Goal: Task Accomplishment & Management: Manage account settings

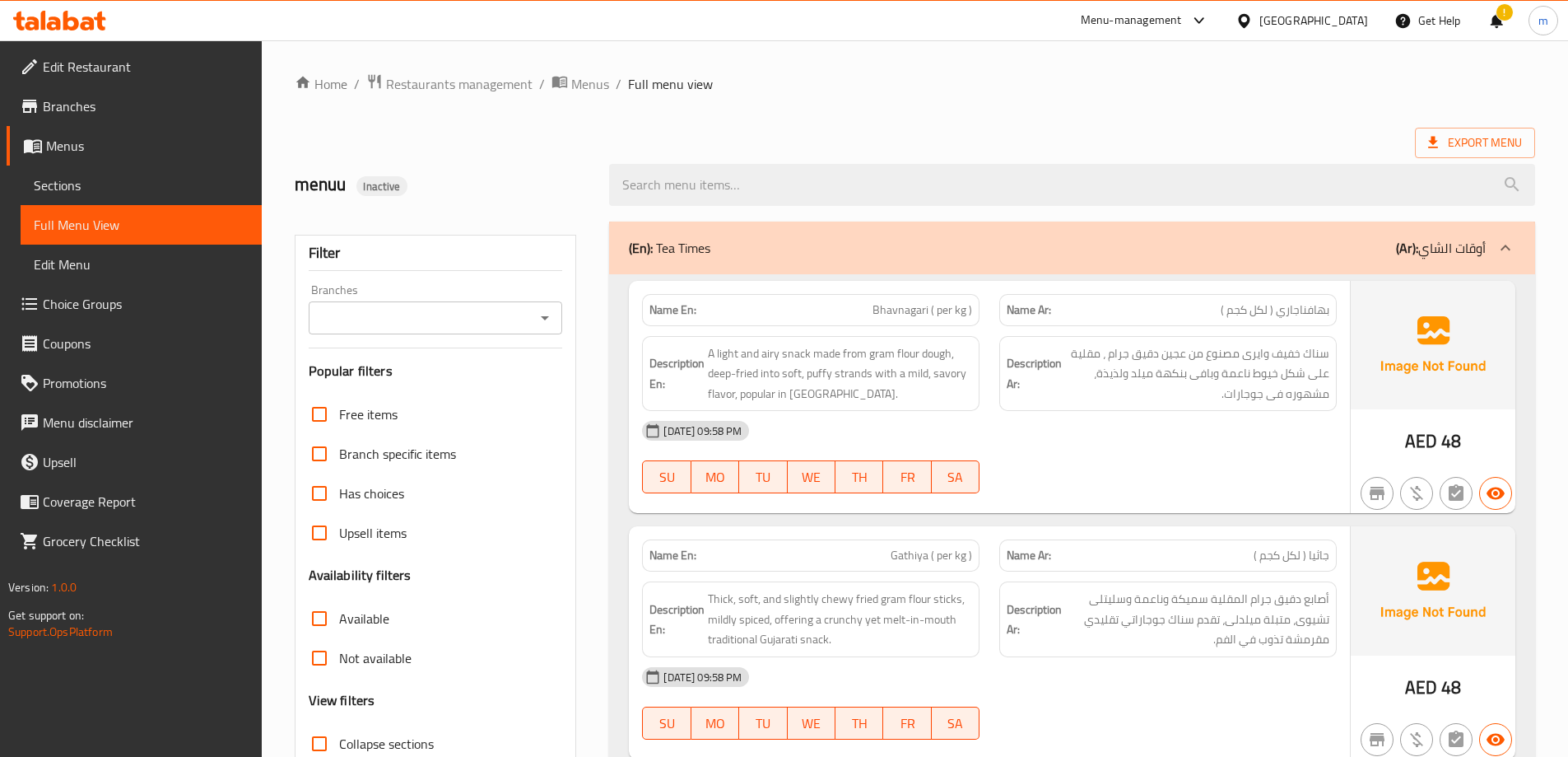
click at [1291, 14] on div "United Arab Emirates" at bounding box center [1313, 20] width 108 height 18
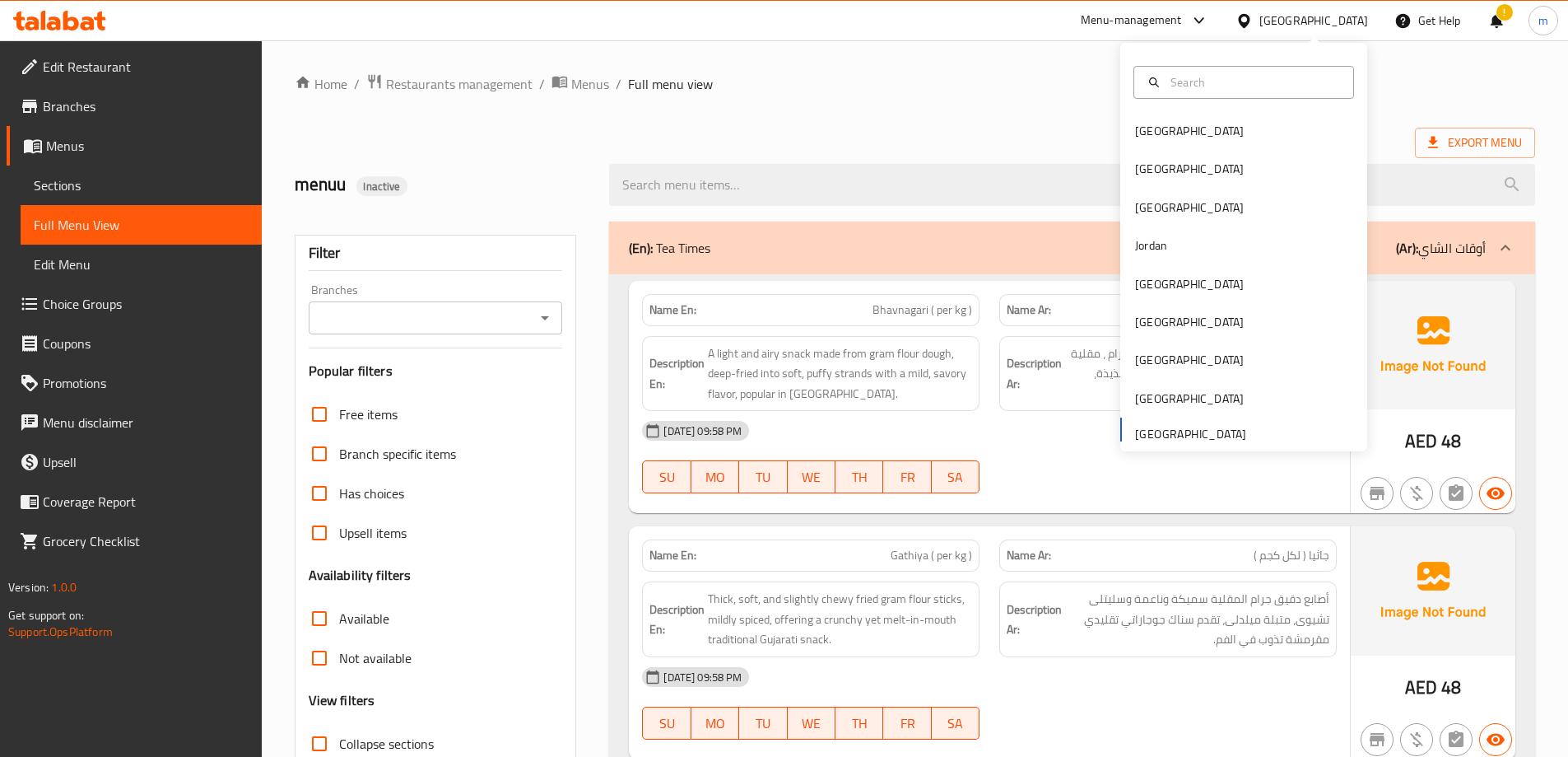
click at [1501, 18] on div "!" at bounding box center [1496, 20] width 18 height 39
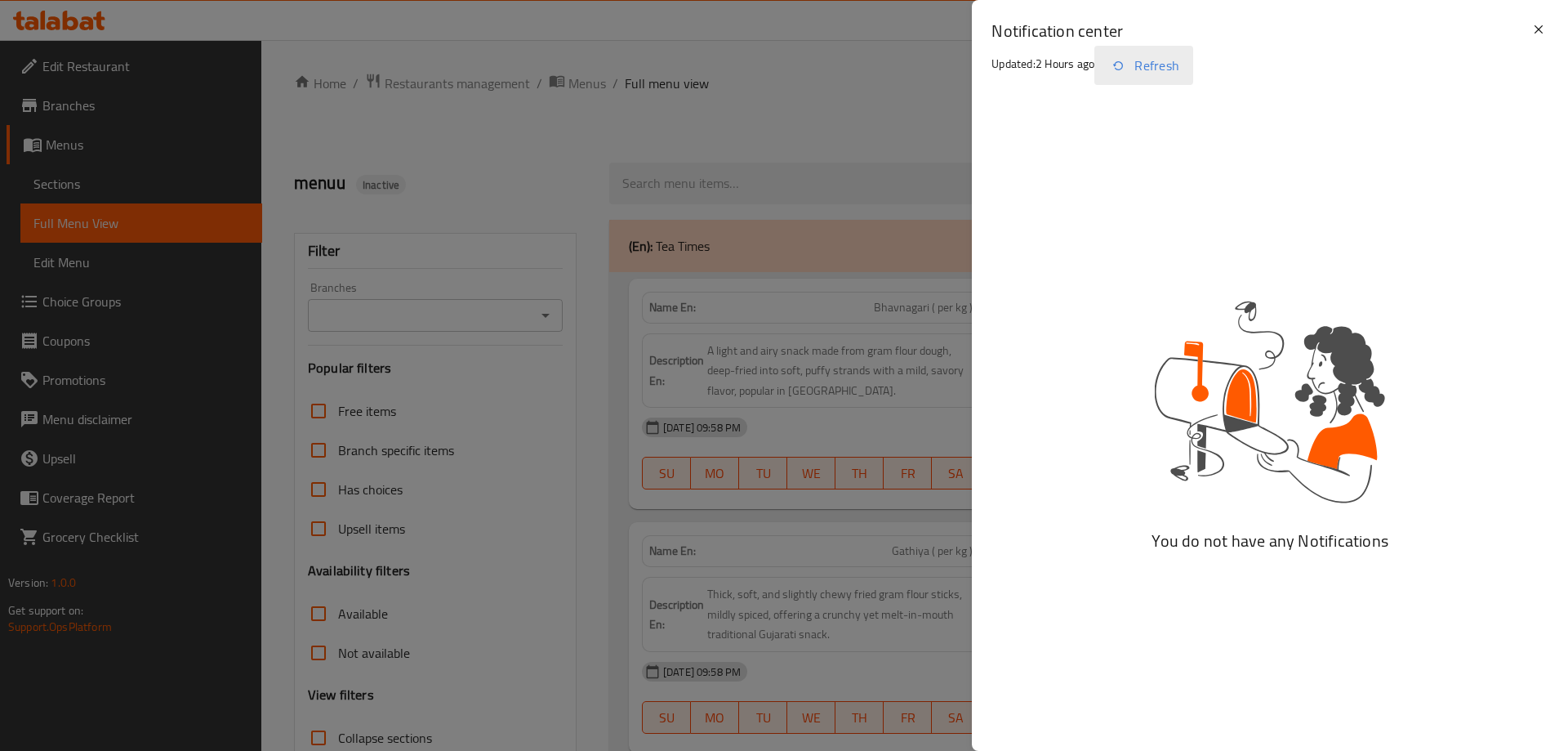
click at [1155, 60] on button "Refresh" at bounding box center [1144, 65] width 99 height 39
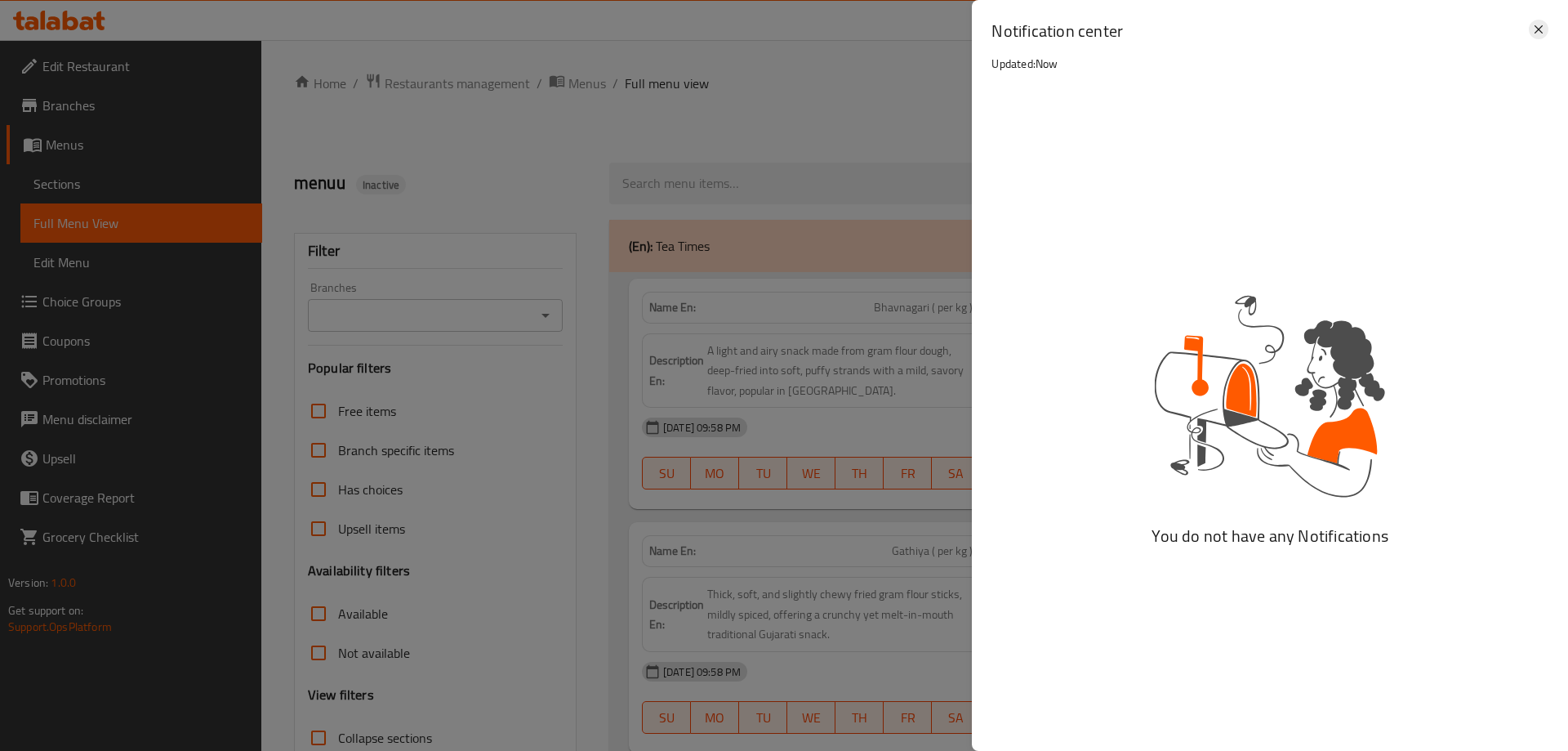
click at [1535, 33] on icon at bounding box center [1538, 30] width 20 height 20
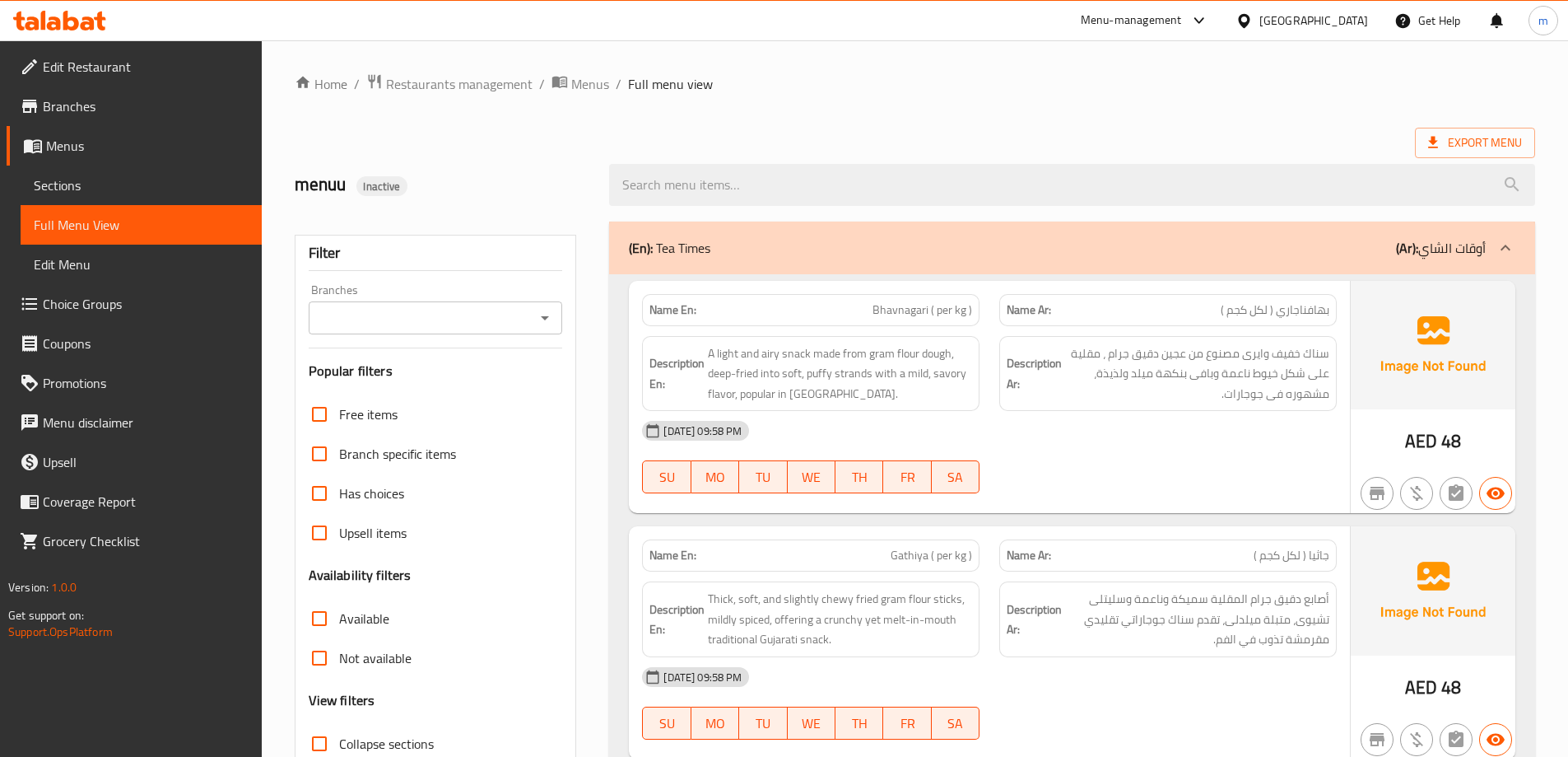
click at [1256, 24] on div at bounding box center [1247, 20] width 24 height 18
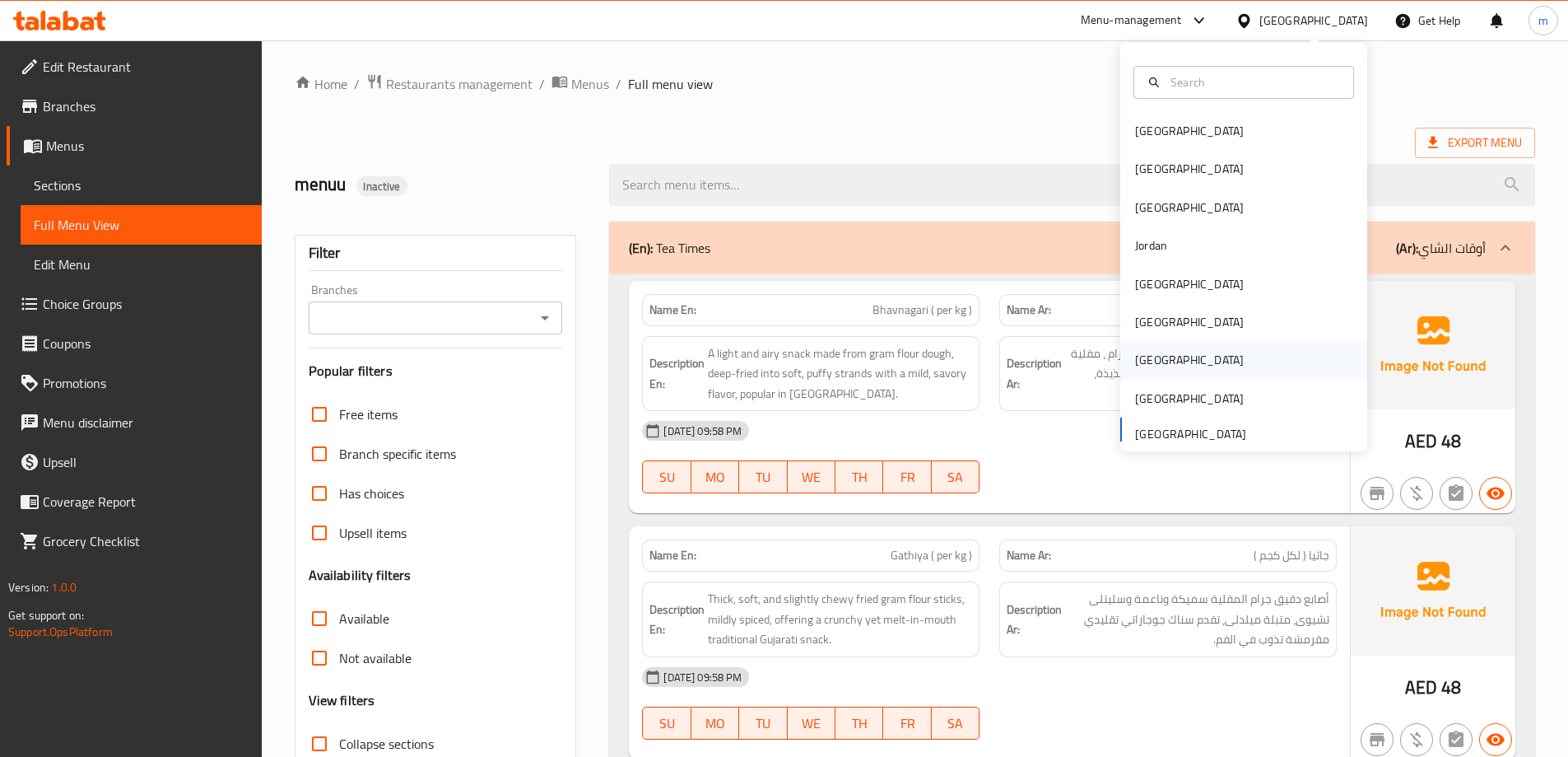
click at [1209, 359] on div "[GEOGRAPHIC_DATA]" at bounding box center [1243, 359] width 246 height 37
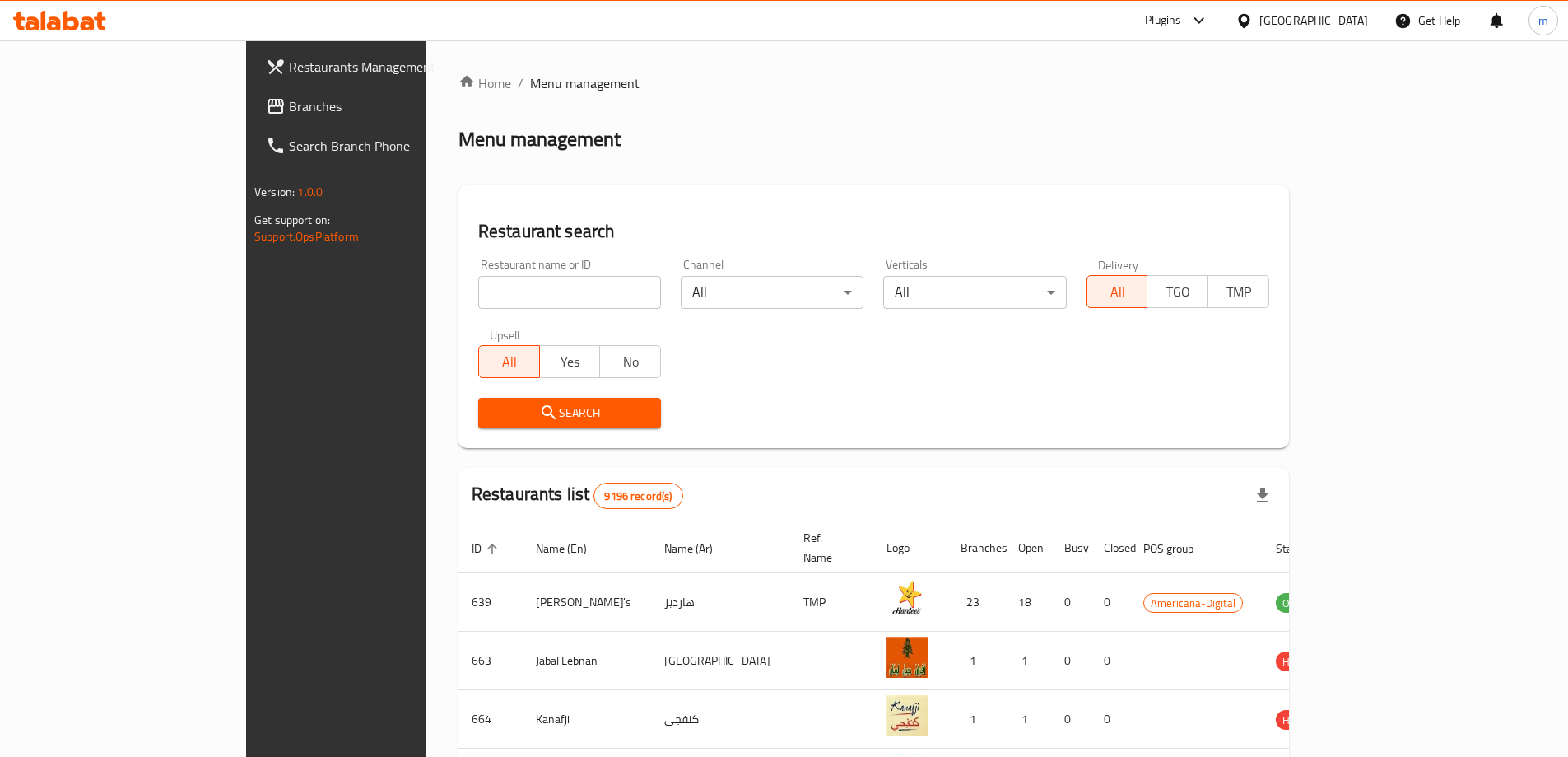
click at [252, 122] on link "Branches" at bounding box center [380, 106] width 255 height 39
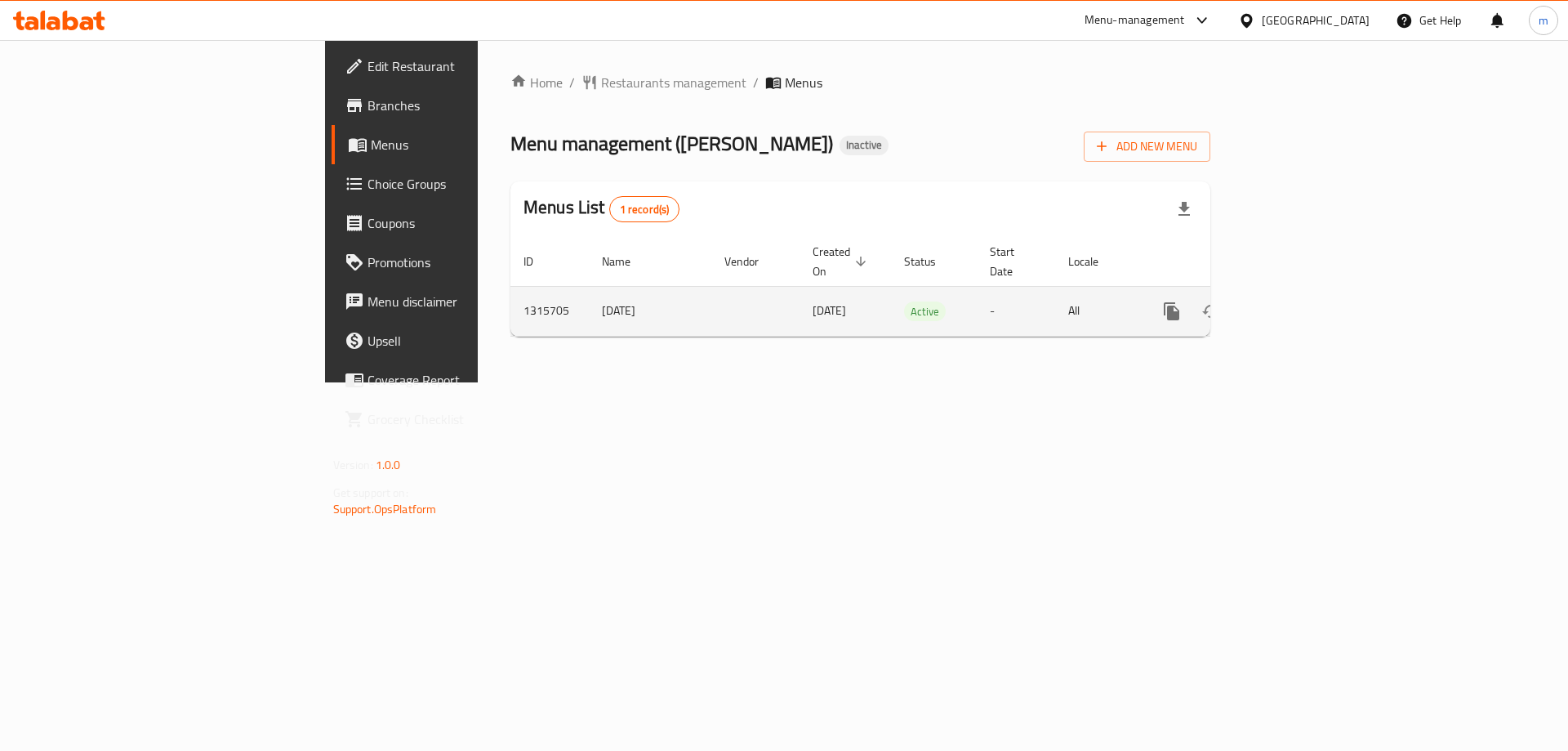
click at [1299, 302] on icon "enhanced table" at bounding box center [1289, 311] width 20 height 20
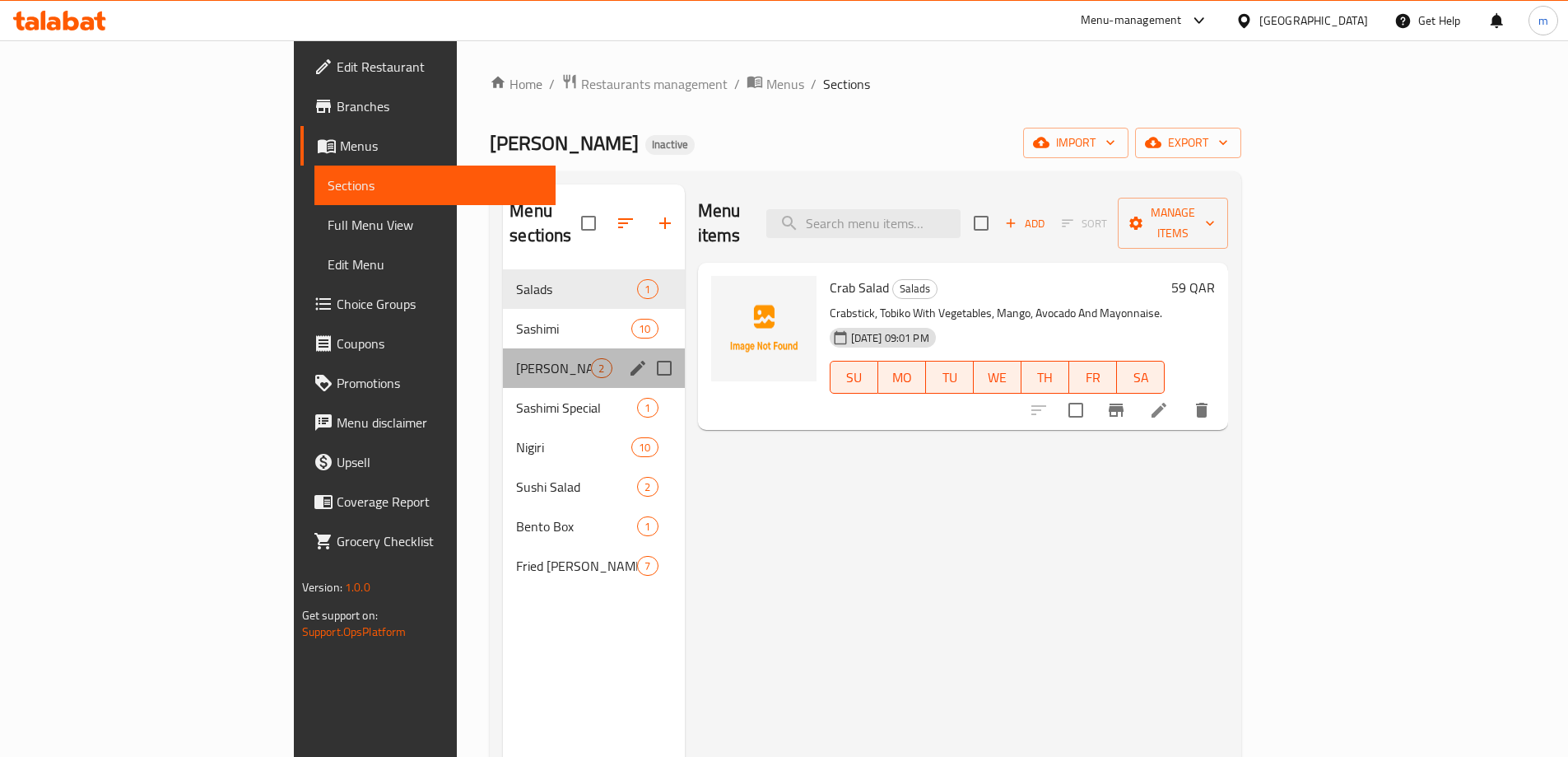
click at [503, 357] on div "[PERSON_NAME] Special 2" at bounding box center [593, 367] width 181 height 39
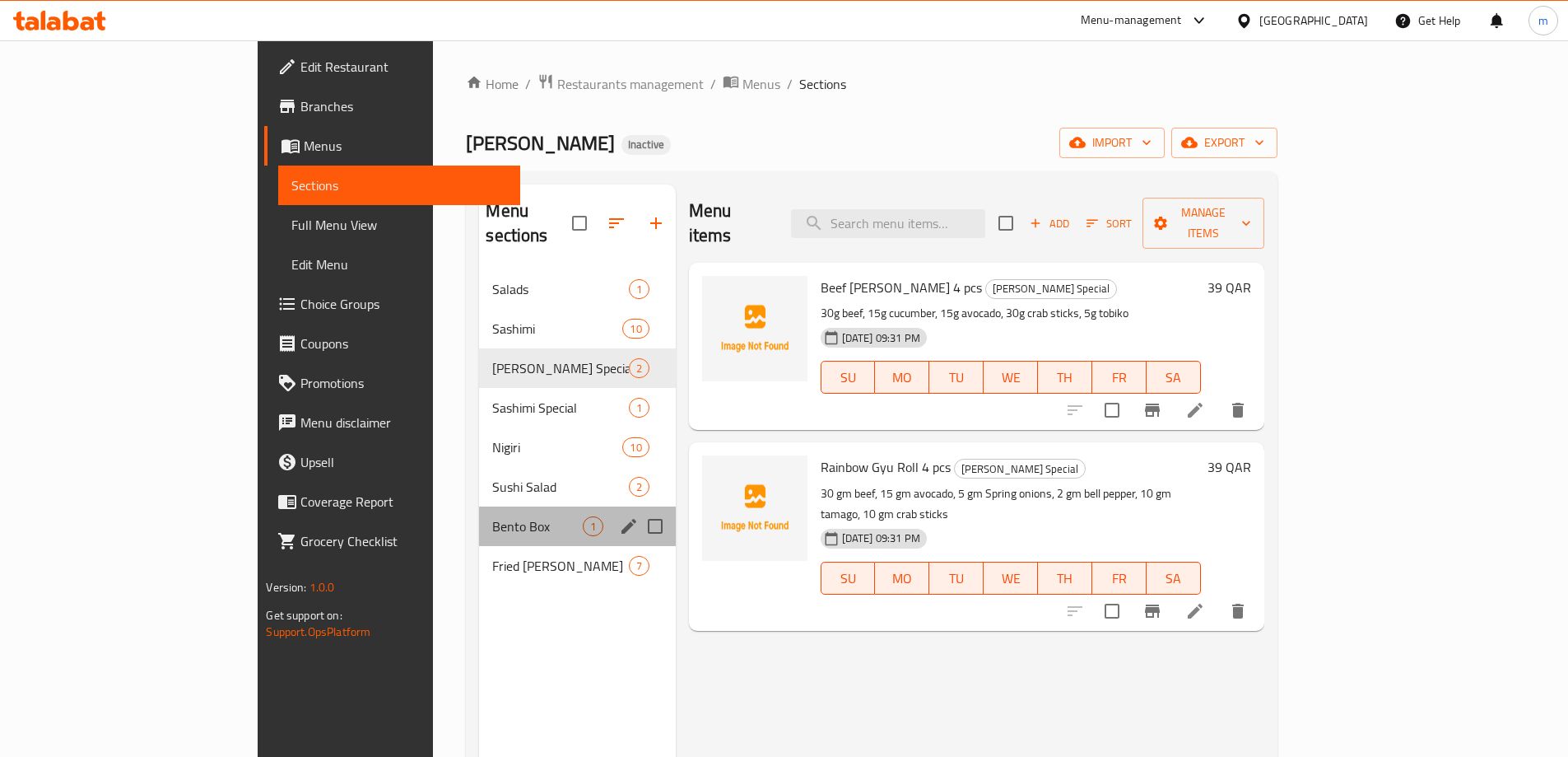
click at [479, 517] on div "Bento Box 1" at bounding box center [576, 526] width 196 height 39
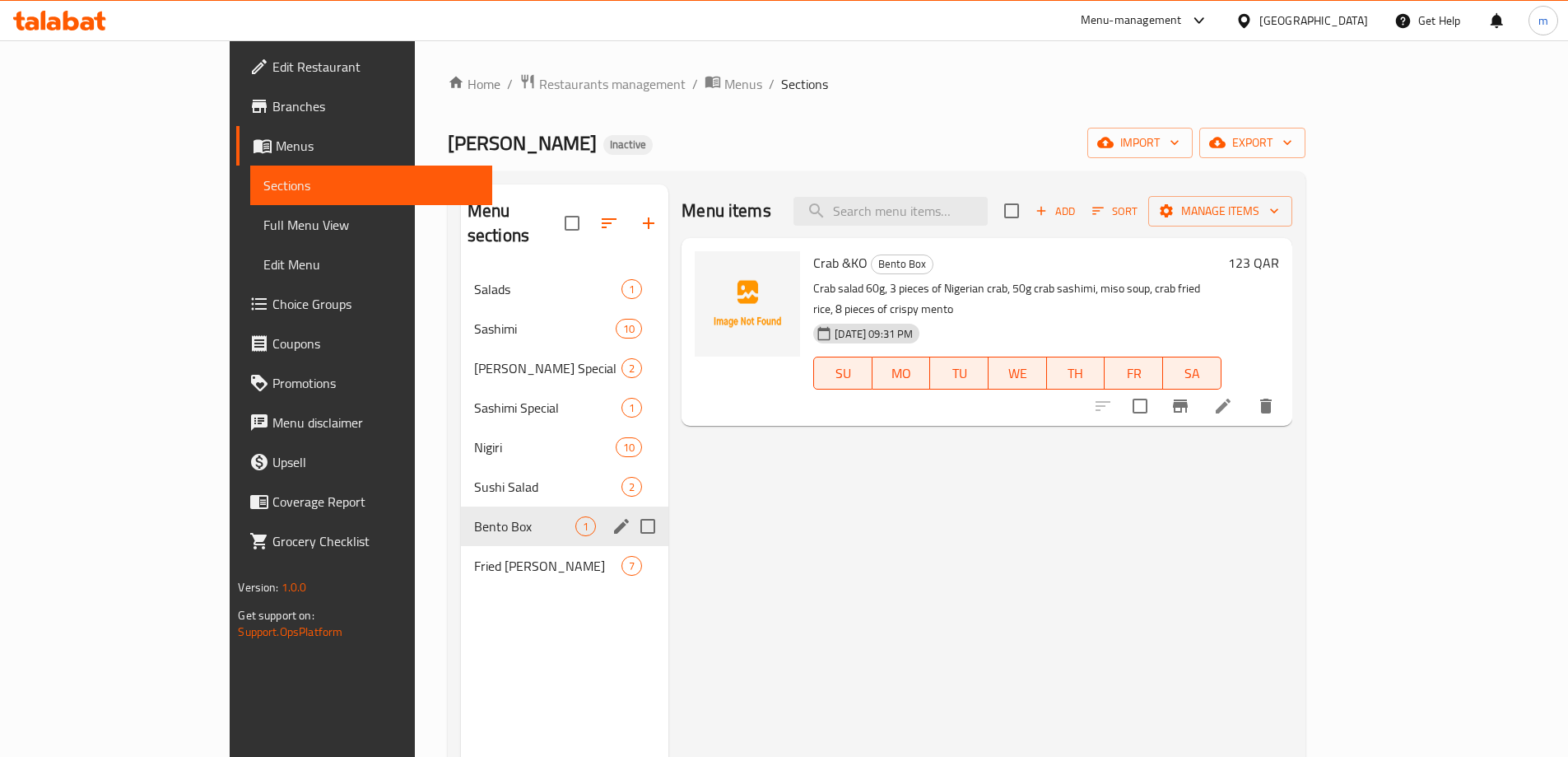
click at [630, 512] on input "Menu sections" at bounding box center [647, 526] width 35 height 35
checkbox input "true"
click at [553, 210] on button "button" at bounding box center [573, 223] width 39 height 39
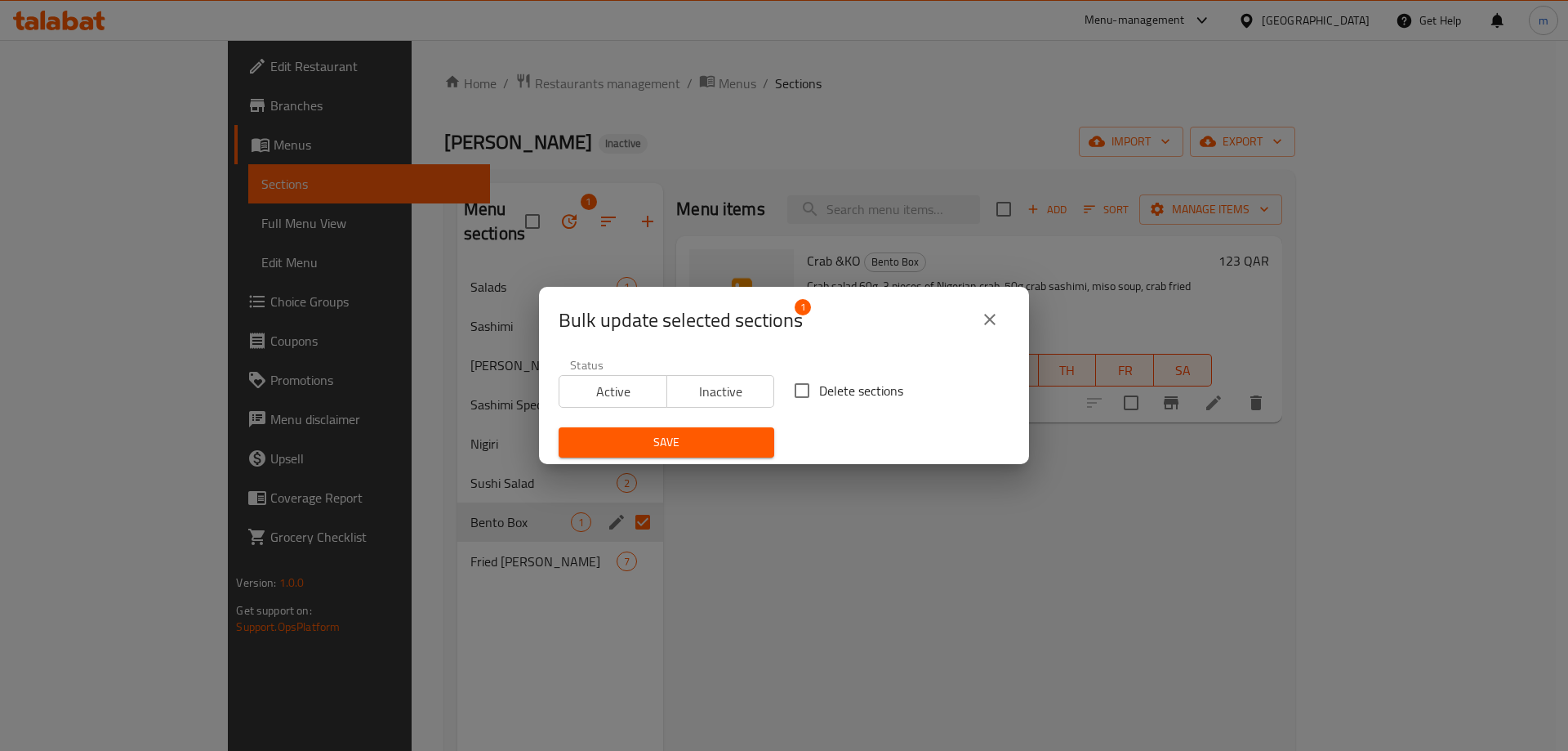
click at [796, 397] on input "Delete sections" at bounding box center [802, 390] width 34 height 34
checkbox input "true"
click at [735, 434] on span "Save" at bounding box center [666, 442] width 189 height 20
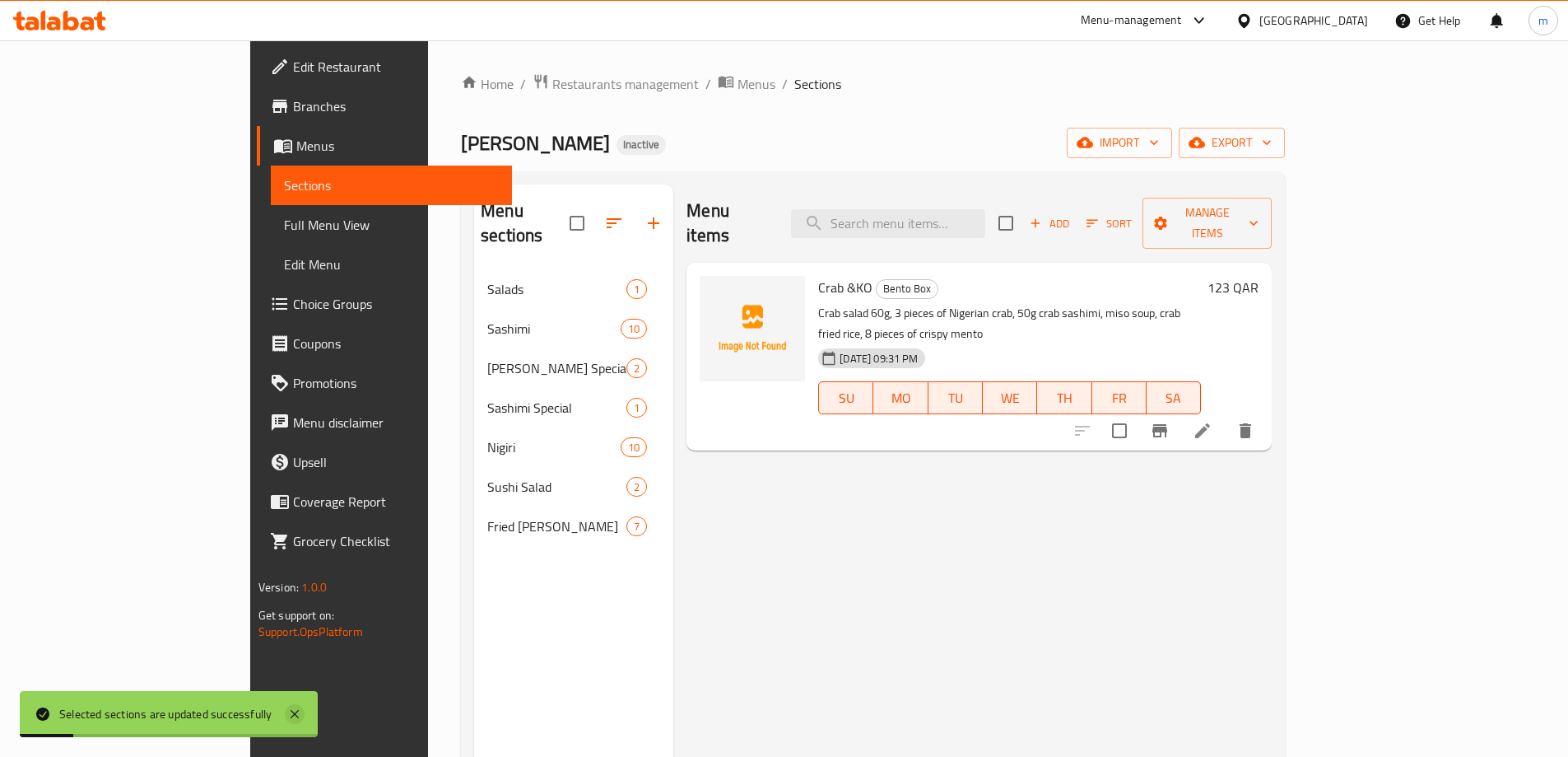
click at [297, 712] on icon at bounding box center [294, 714] width 9 height 9
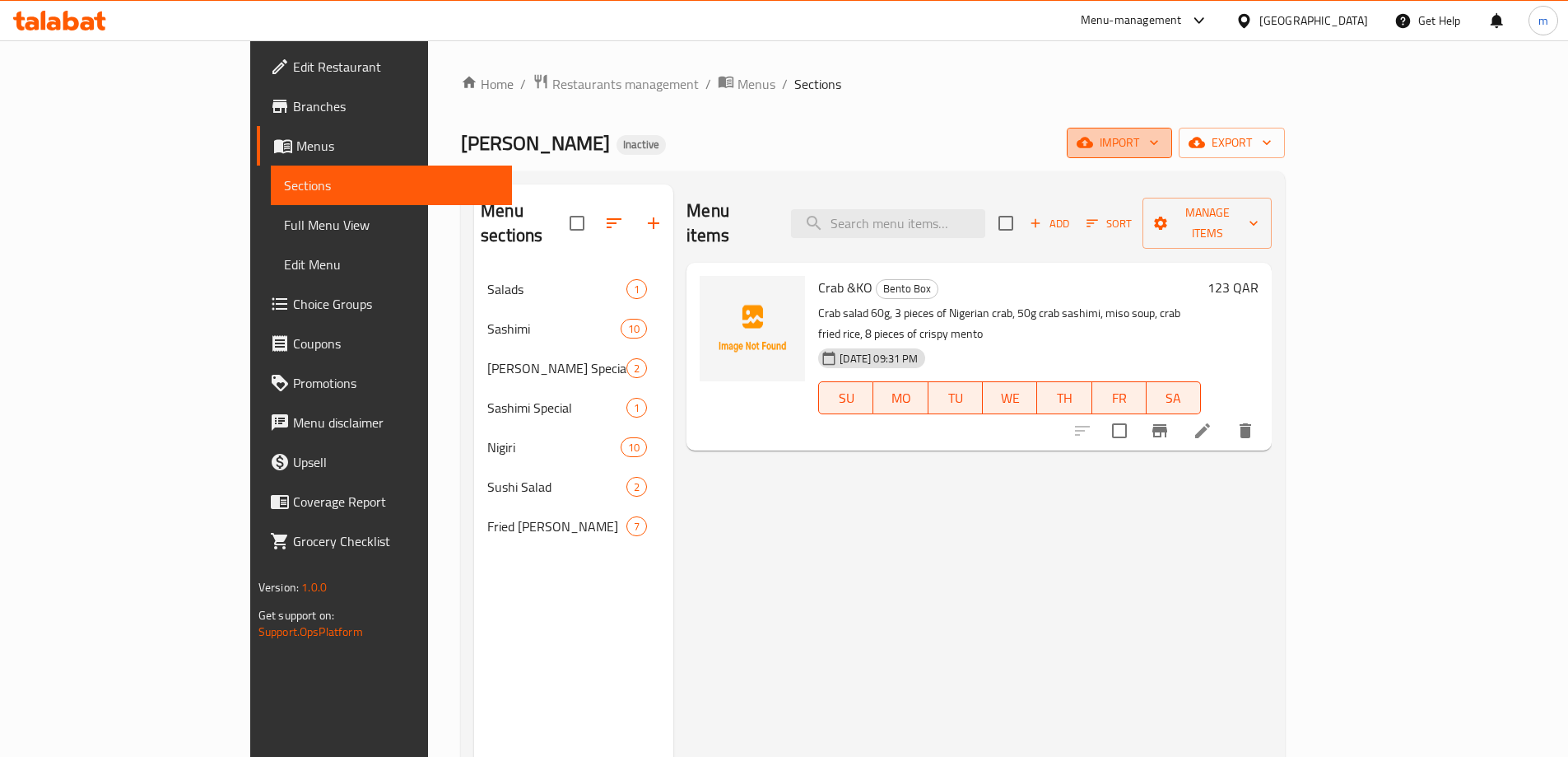
click at [1158, 143] on span "import" at bounding box center [1119, 142] width 79 height 20
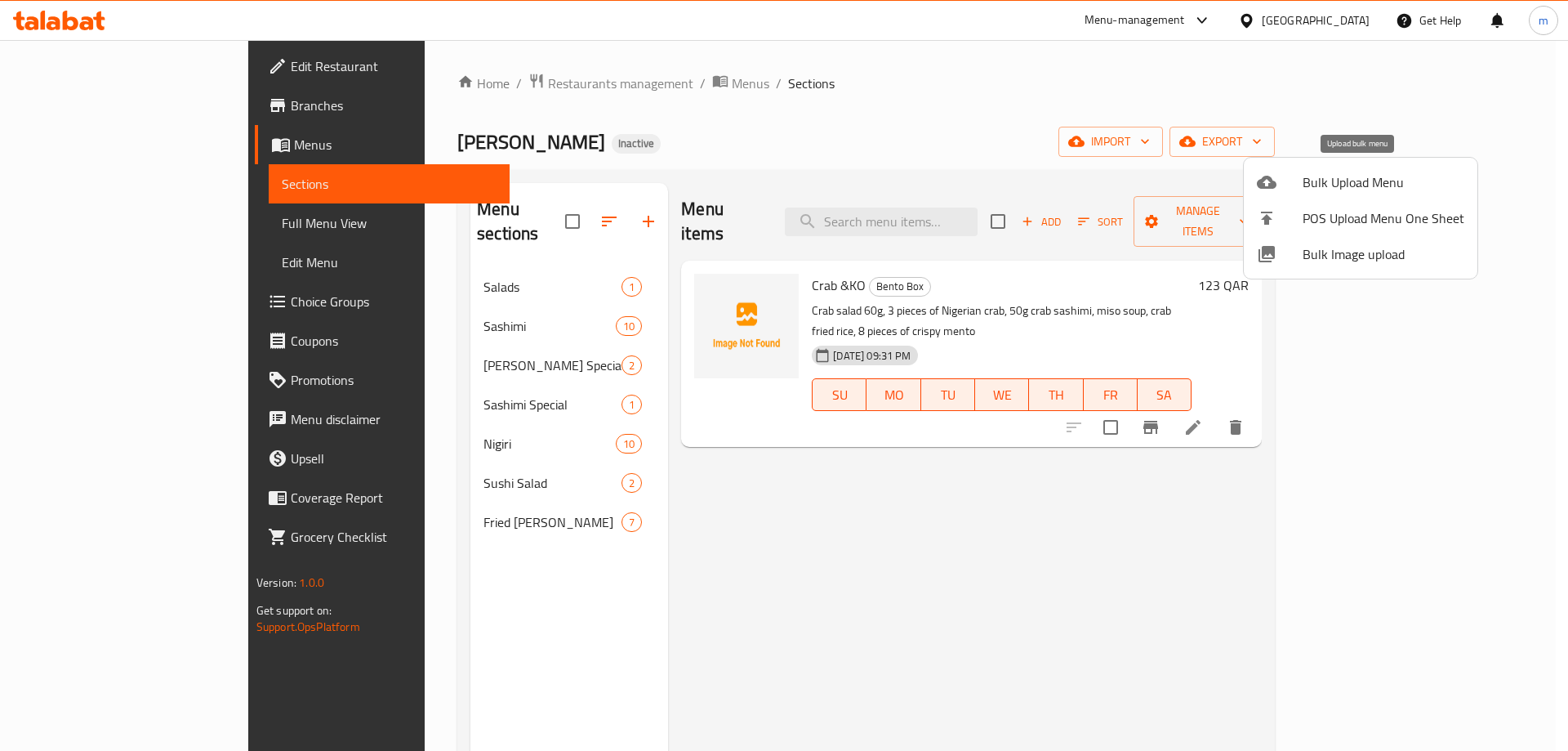
click at [1305, 184] on span "Bulk Upload Menu" at bounding box center [1383, 182] width 162 height 20
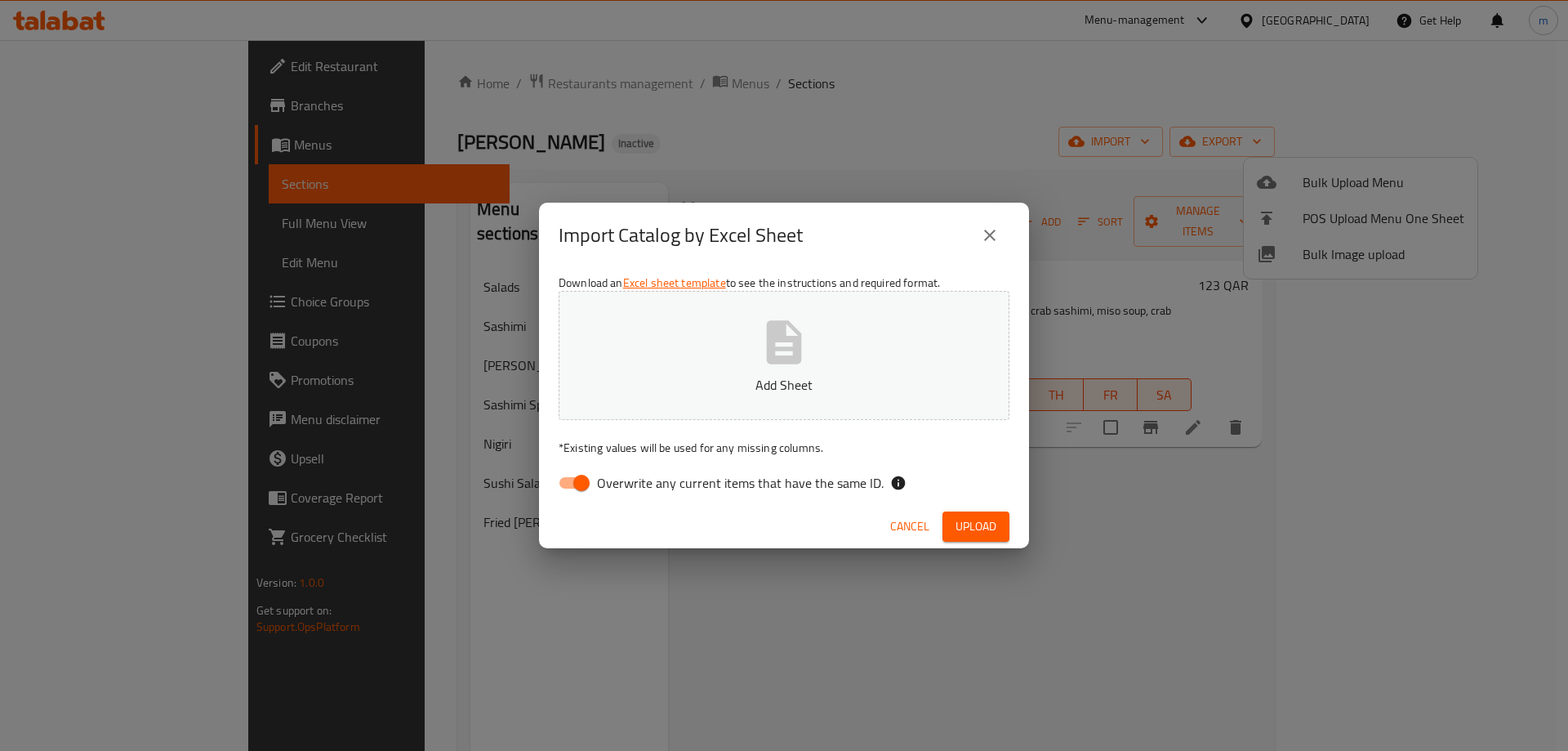
click at [569, 485] on input "Overwrite any current items that have the same ID." at bounding box center [581, 483] width 93 height 31
checkbox input "false"
click at [970, 531] on span "Upload" at bounding box center [975, 525] width 41 height 20
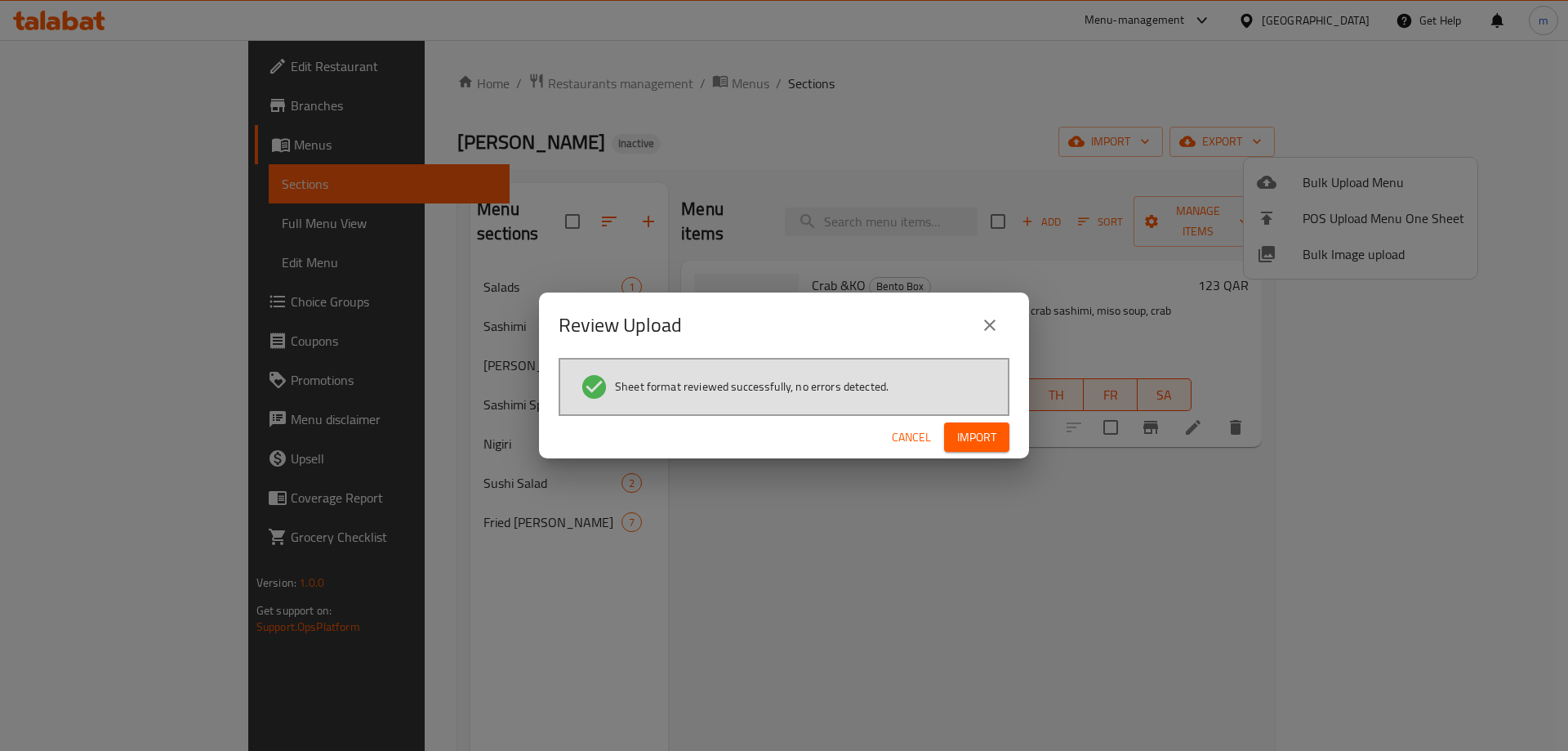
click at [981, 427] on span "Import" at bounding box center [976, 437] width 39 height 20
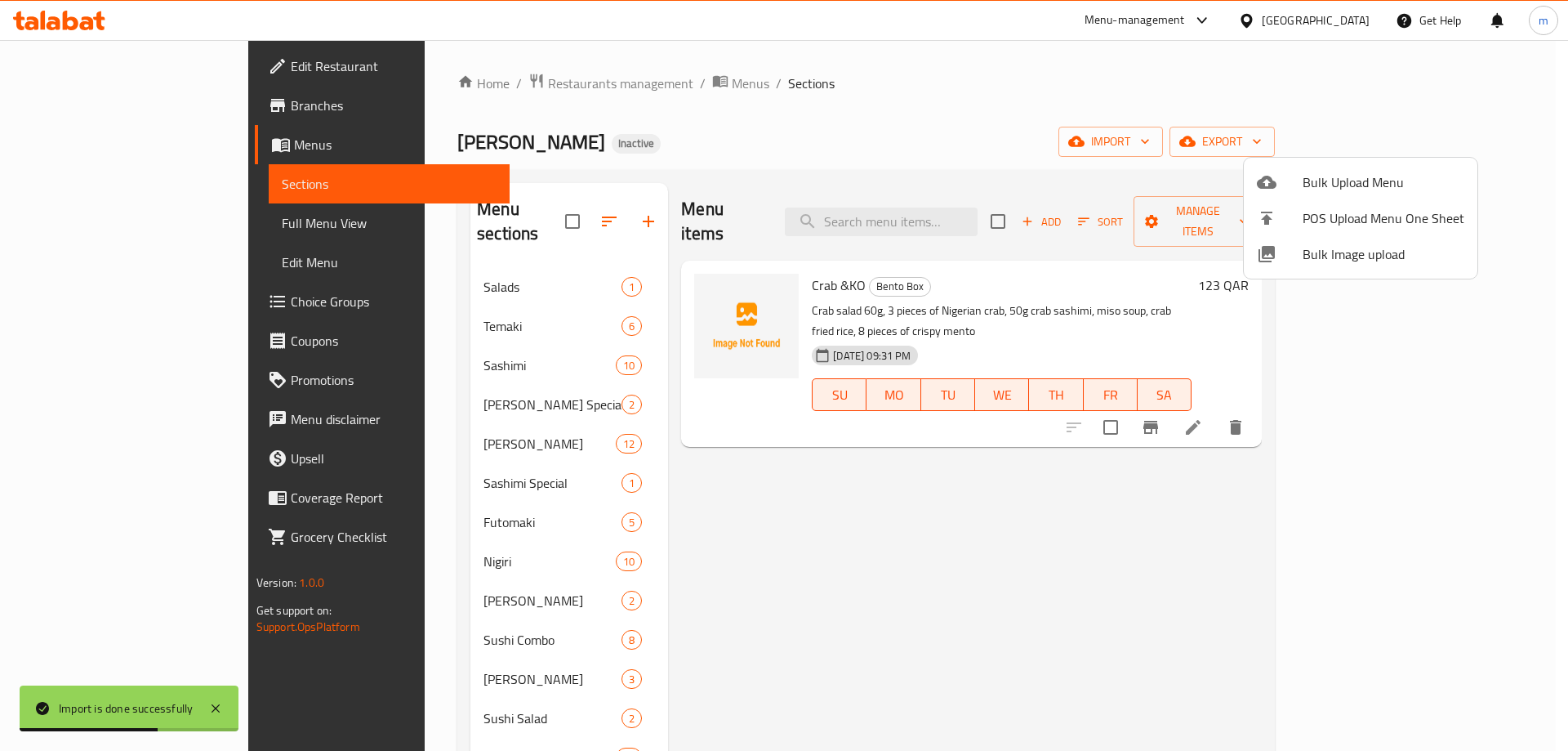
click at [774, 549] on div at bounding box center [784, 375] width 1568 height 751
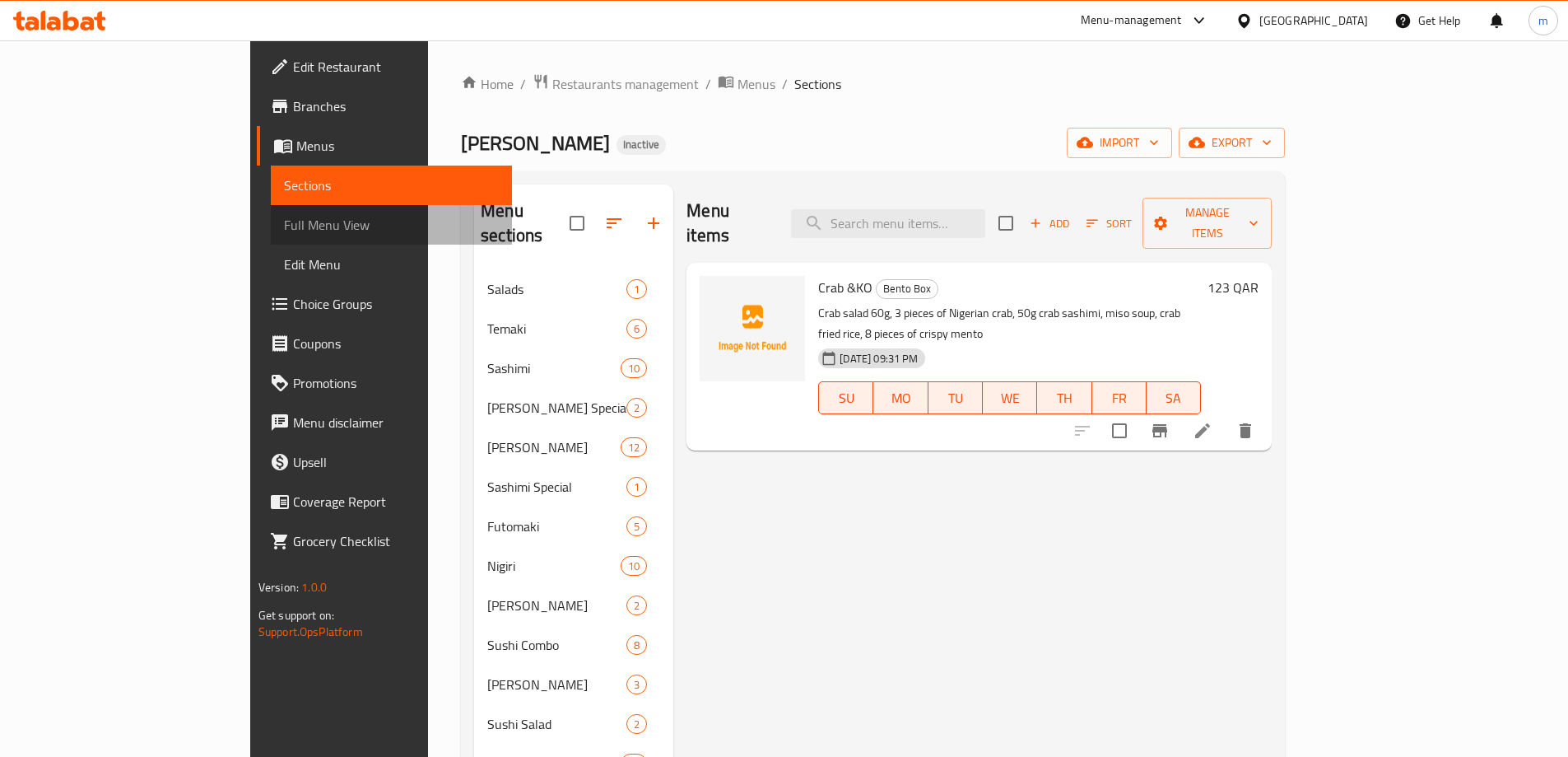
click at [284, 223] on span "Full Menu View" at bounding box center [391, 225] width 215 height 20
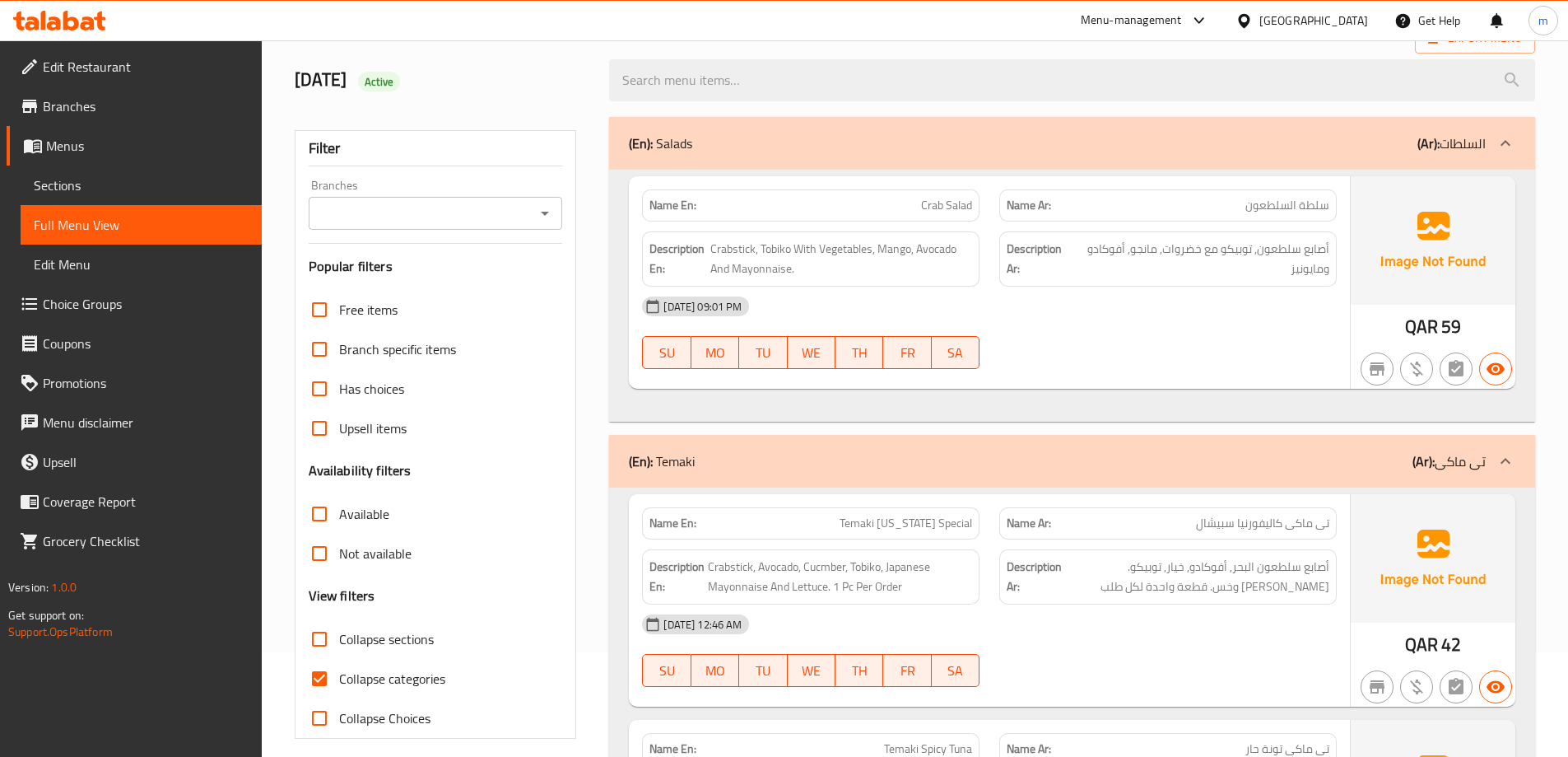
scroll to position [165, 0]
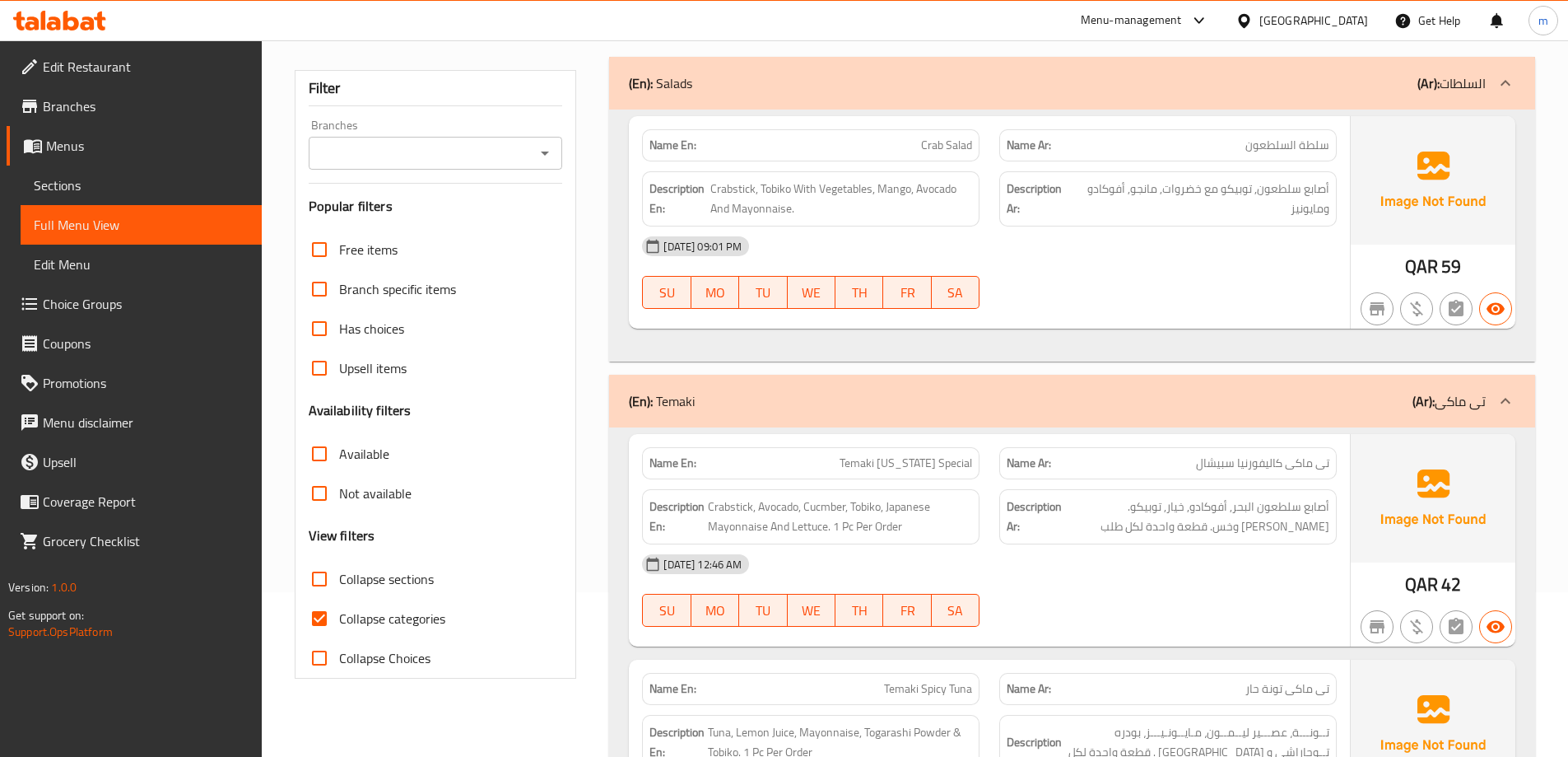
click at [322, 608] on input "Collapse categories" at bounding box center [318, 618] width 39 height 39
checkbox input "false"
click at [322, 589] on input "Collapse sections" at bounding box center [318, 579] width 39 height 39
checkbox input "true"
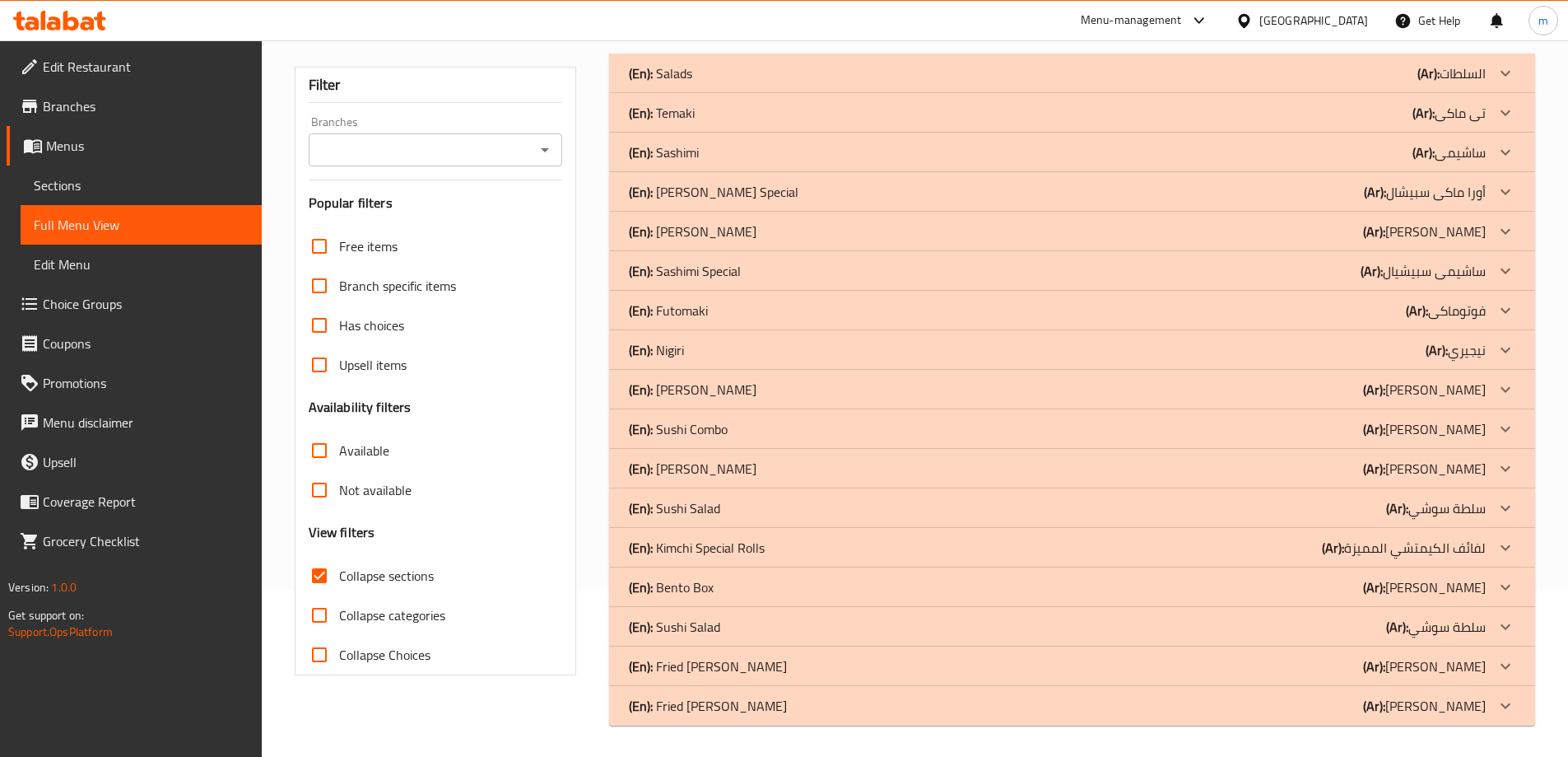
scroll to position [170, 0]
click at [712, 117] on div "(En): [PERSON_NAME] (Ar): تى ماكى" at bounding box center [1057, 111] width 856 height 20
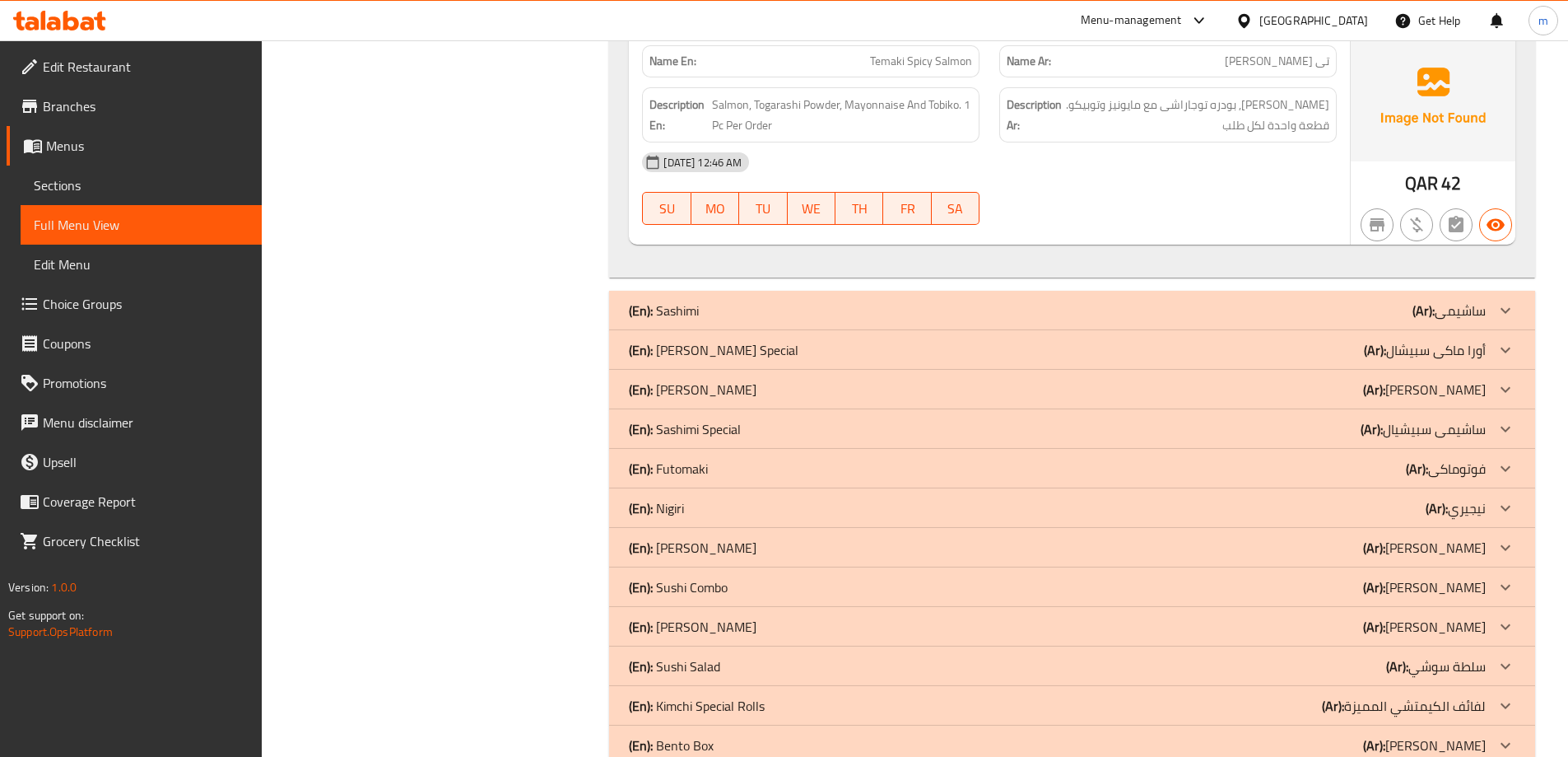
scroll to position [1609, 0]
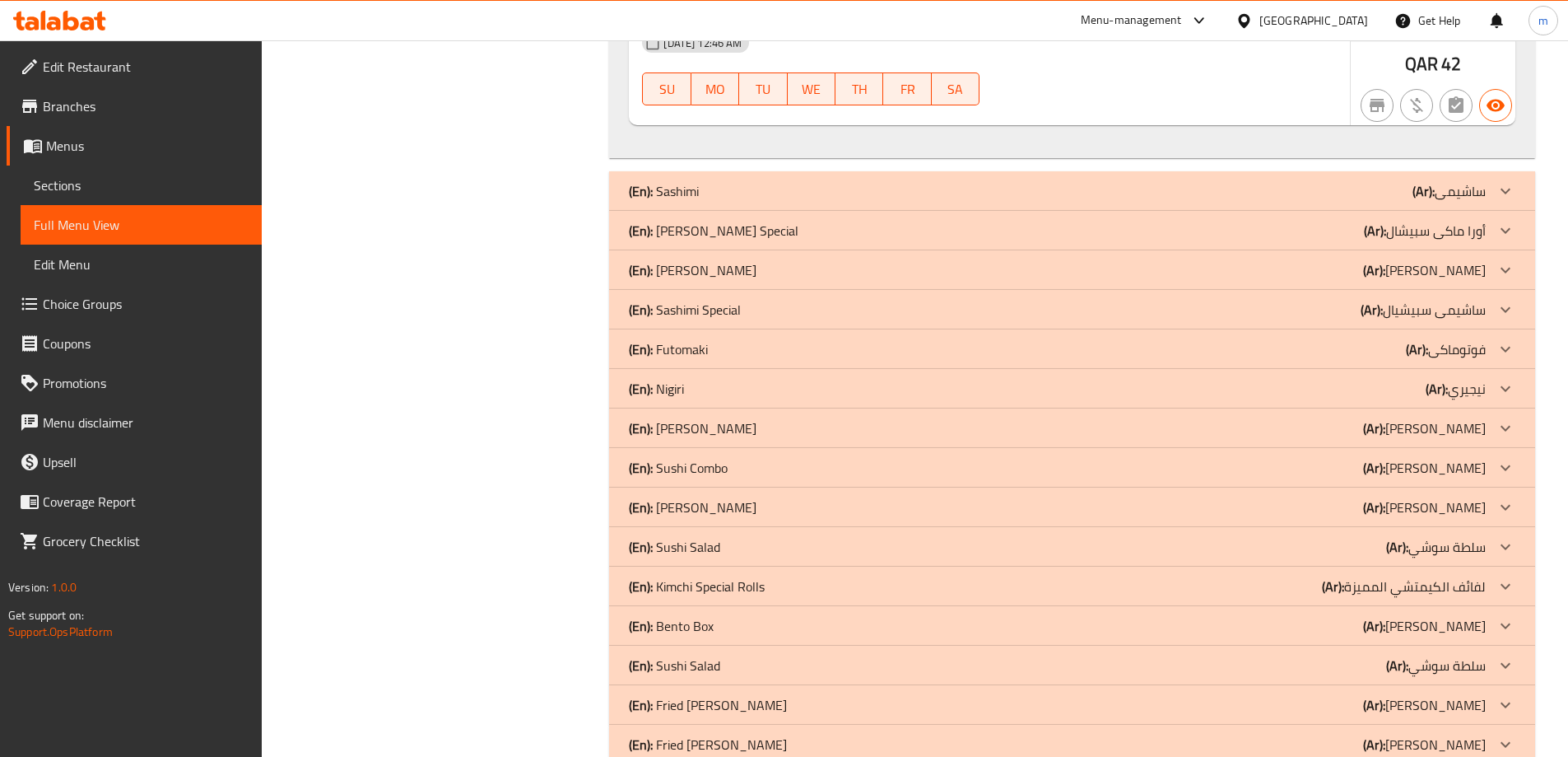
click at [776, 260] on div "(En): [PERSON_NAME] (Ar): [PERSON_NAME]" at bounding box center [1057, 270] width 856 height 20
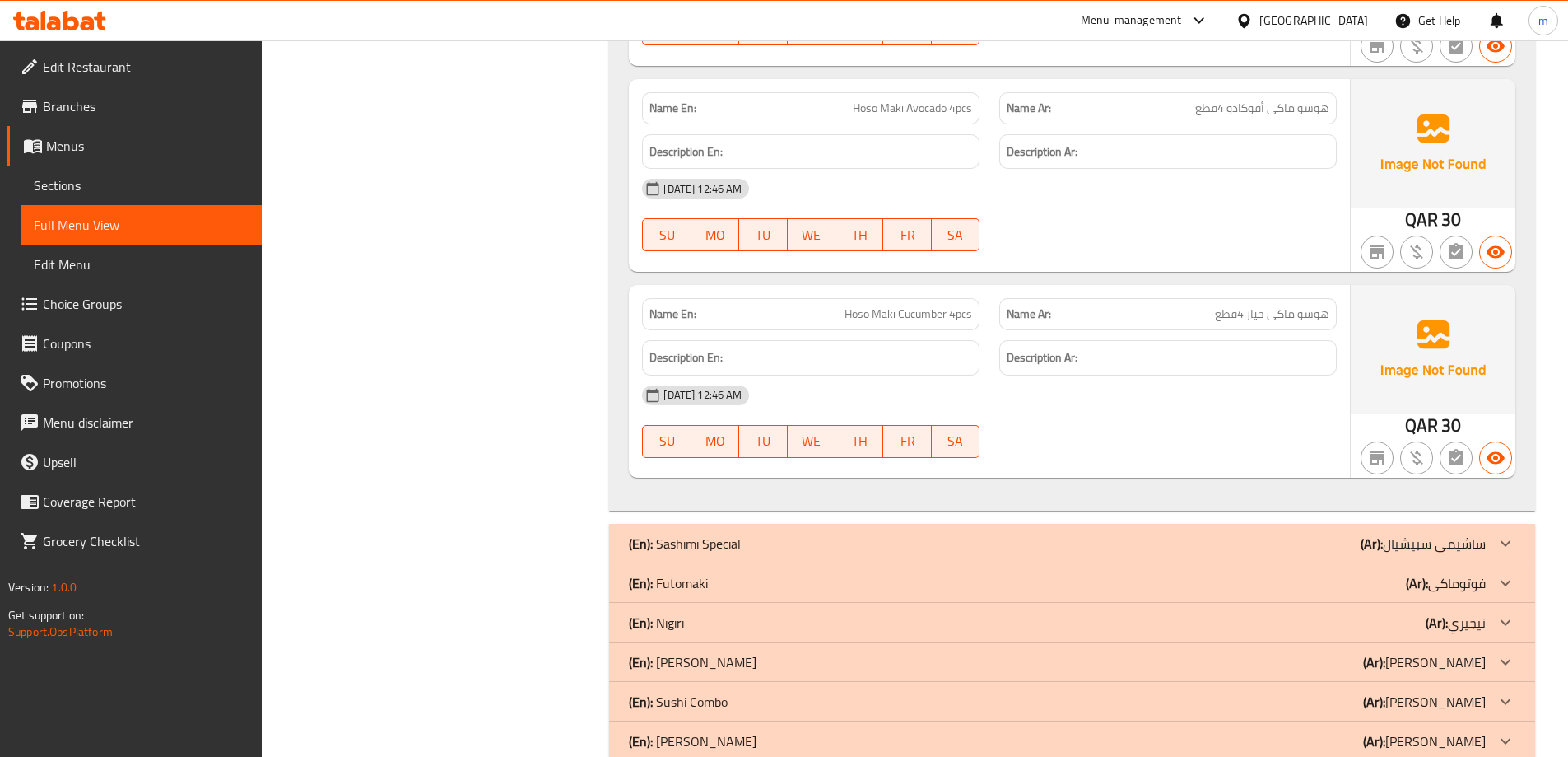
scroll to position [4148, 0]
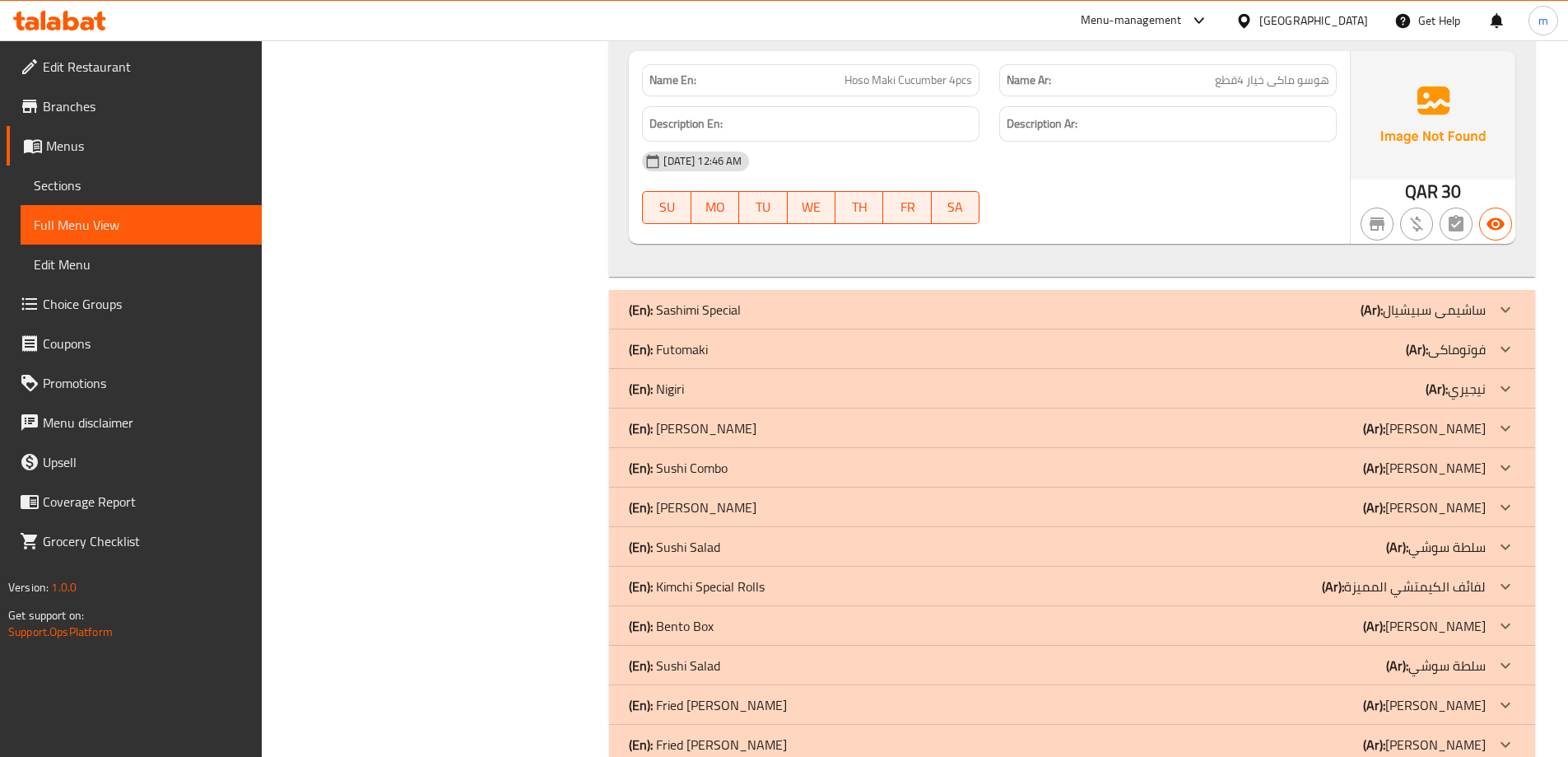
click at [719, 340] on div "(En): Futomaki (Ar): فوتوماكى" at bounding box center [1057, 349] width 856 height 20
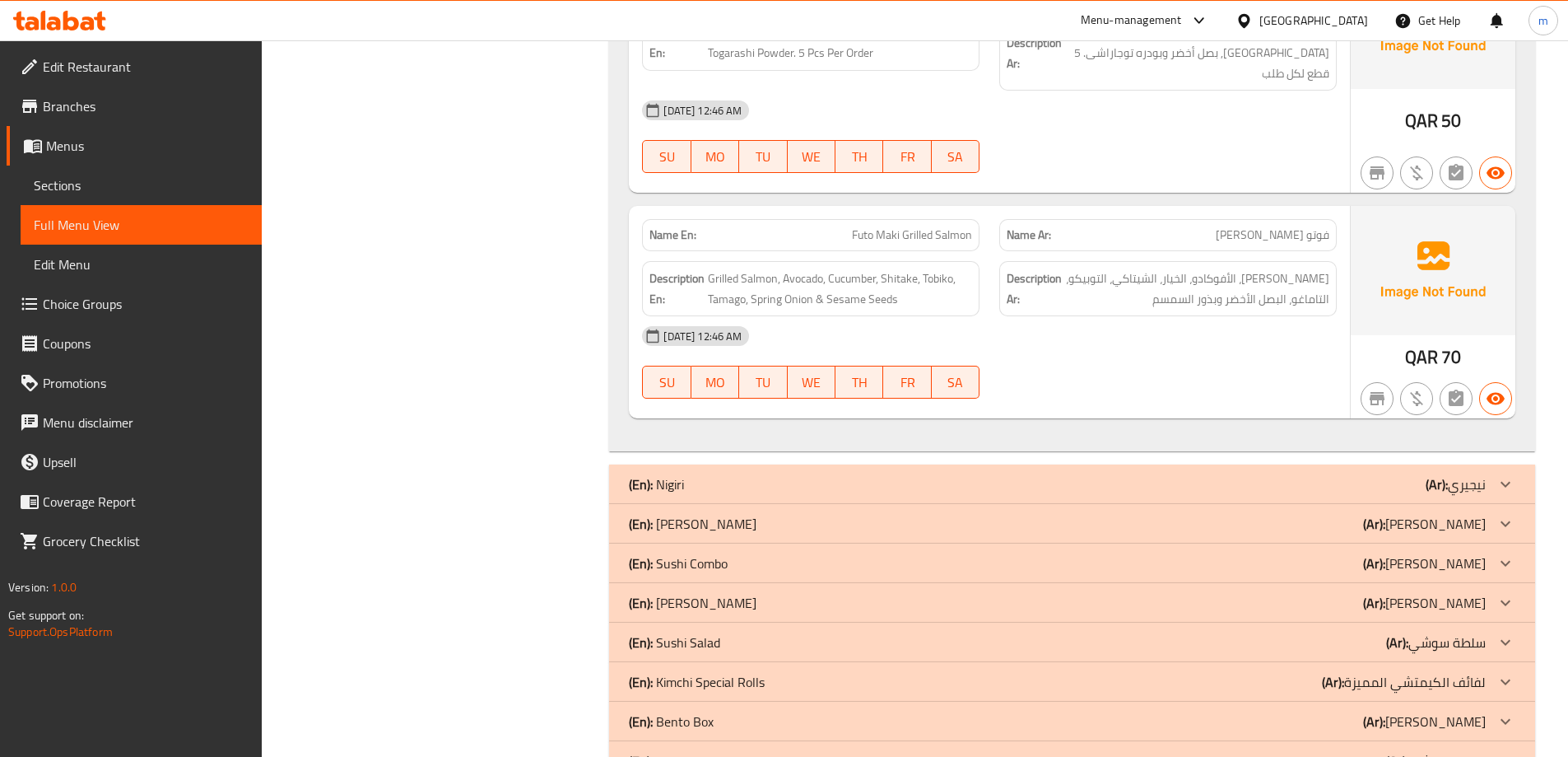
scroll to position [5341, 0]
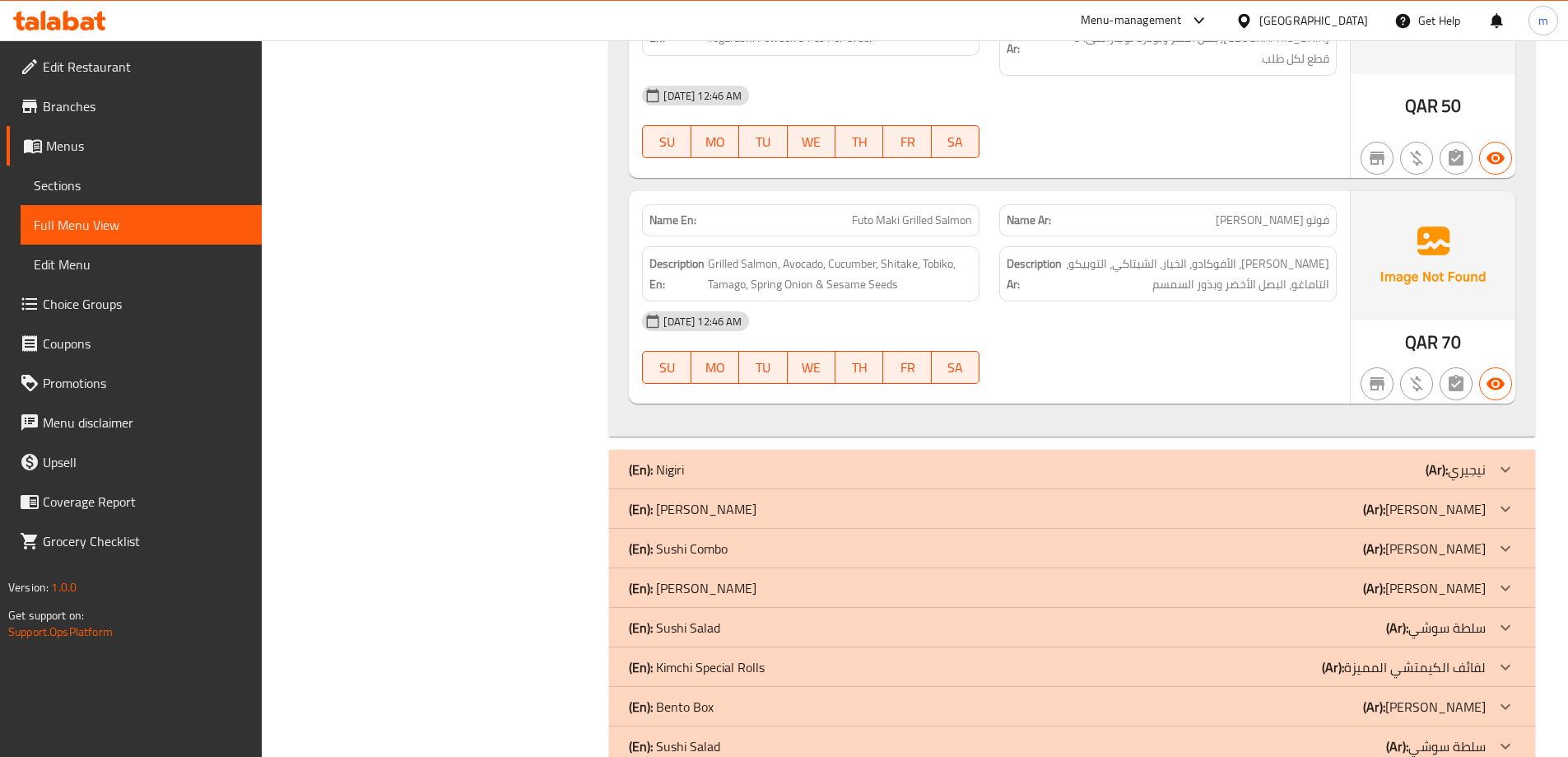
click at [739, 499] on div "(En): [PERSON_NAME] (Ar): [PERSON_NAME]" at bounding box center [1057, 509] width 856 height 20
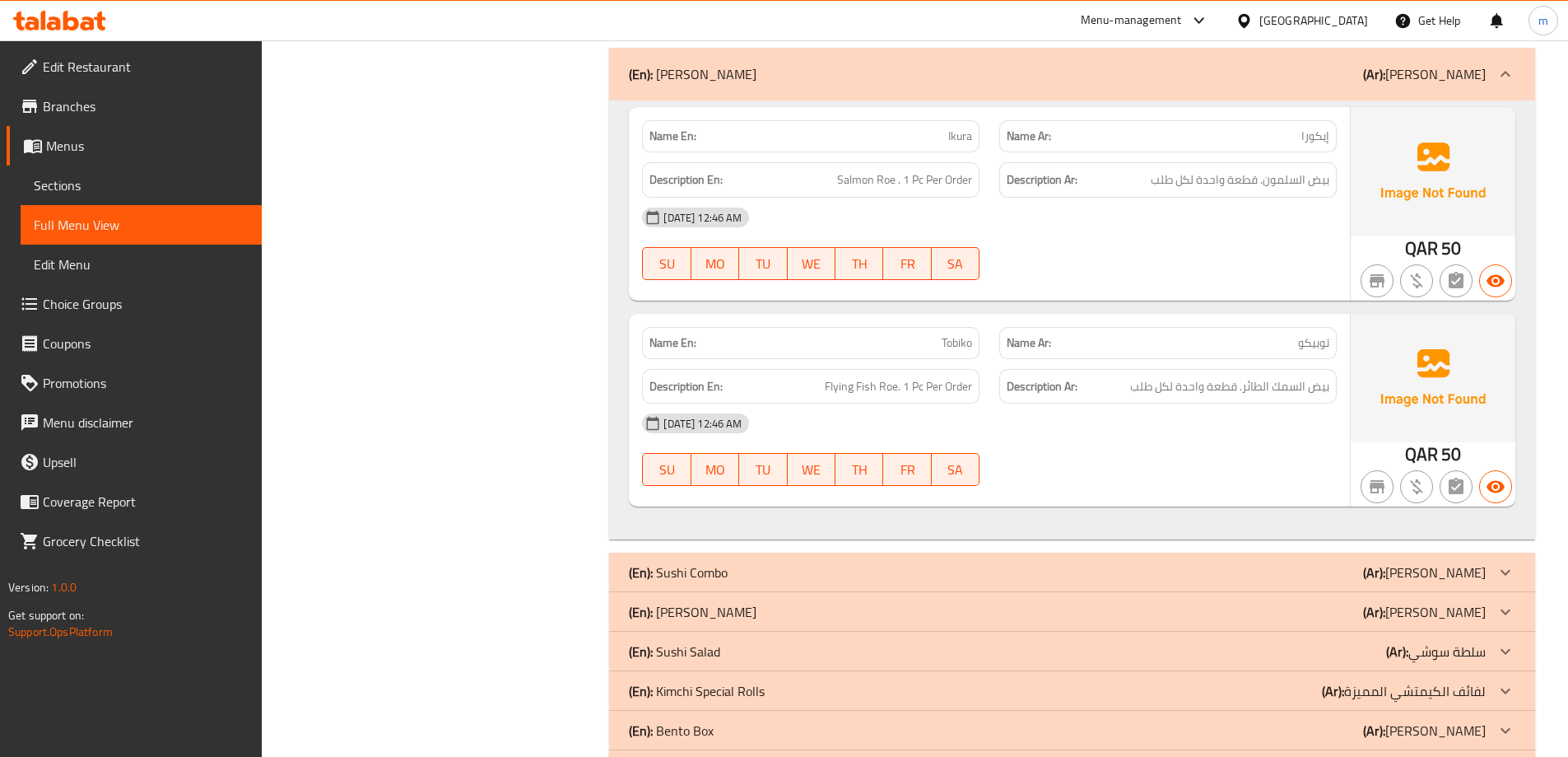
scroll to position [5820, 0]
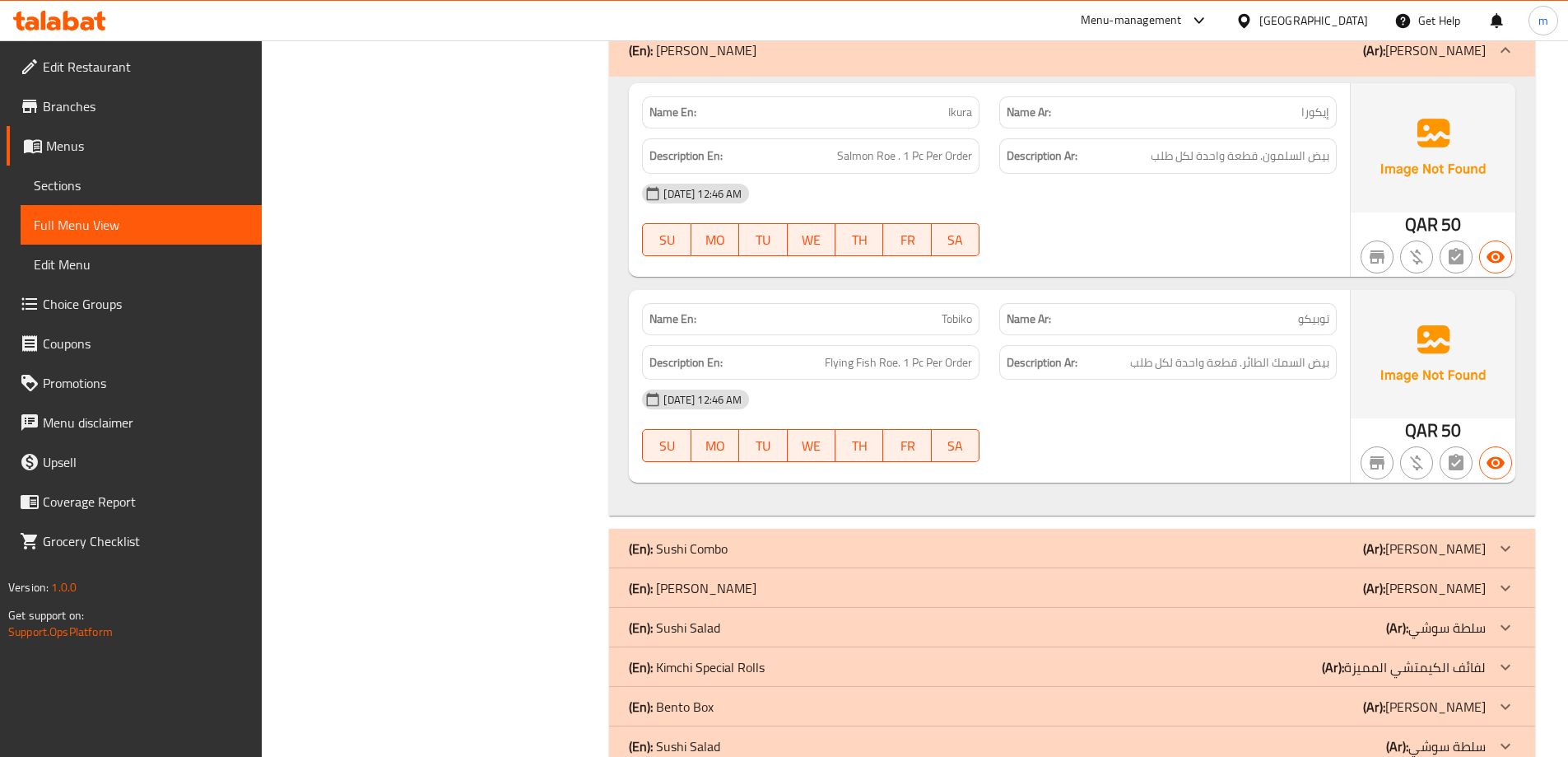
click at [792, 538] on div "(En): [PERSON_NAME] (Ar): [PERSON_NAME]" at bounding box center [1057, 548] width 856 height 20
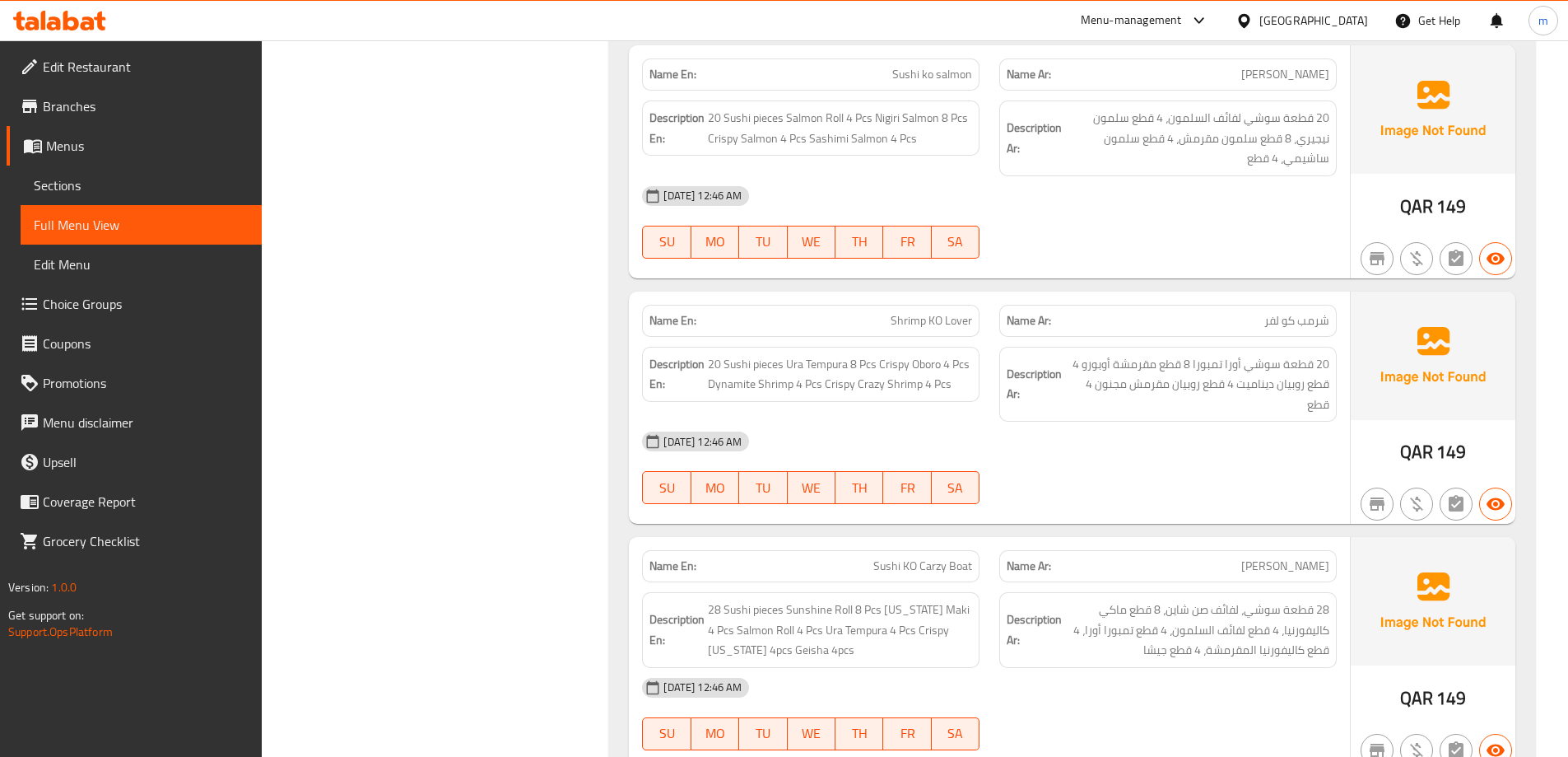
scroll to position [7960, 0]
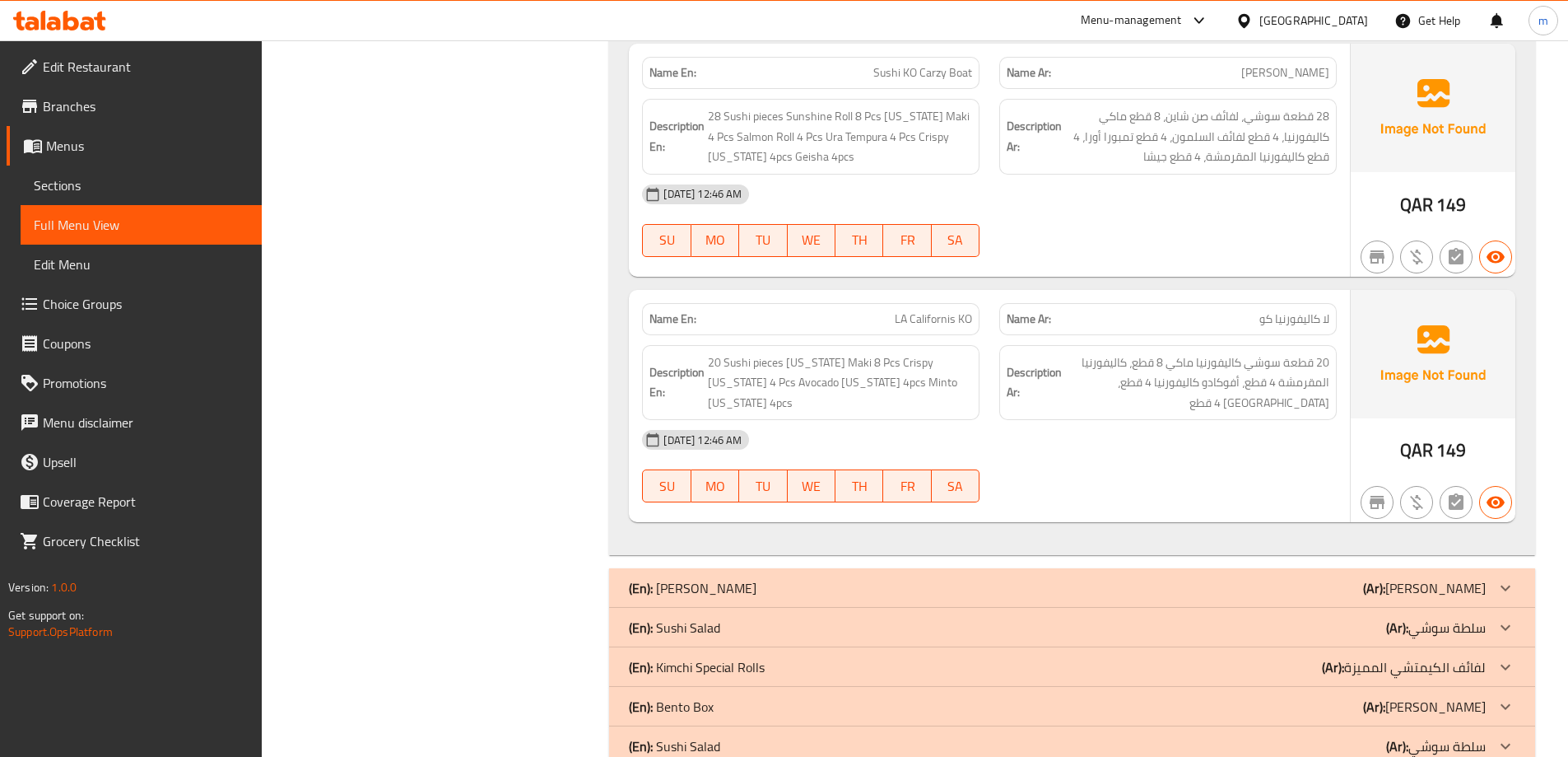
click at [744, 578] on div "(En): [PERSON_NAME] (Ar): [PERSON_NAME]" at bounding box center [1057, 587] width 856 height 20
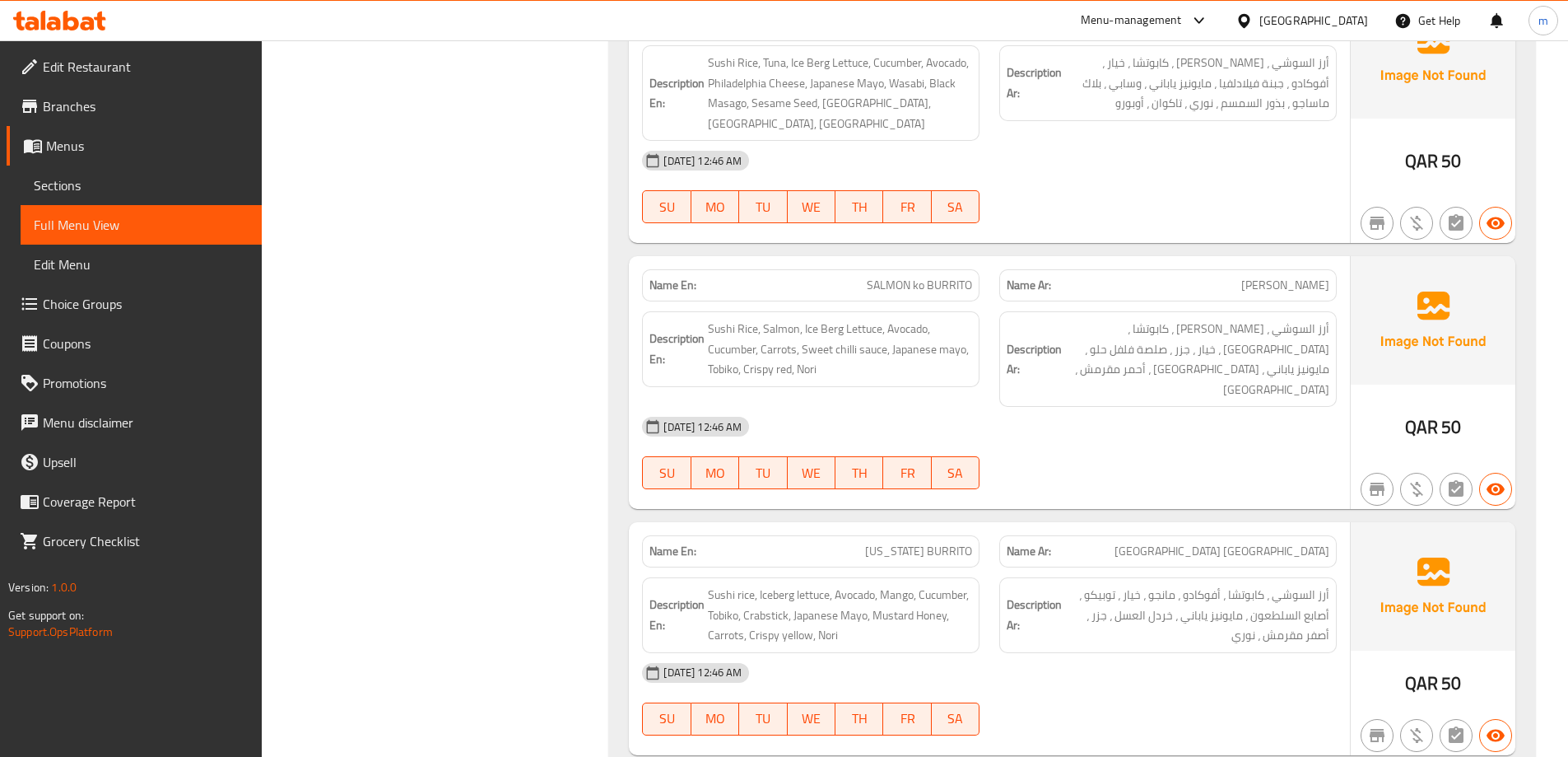
scroll to position [8750, 0]
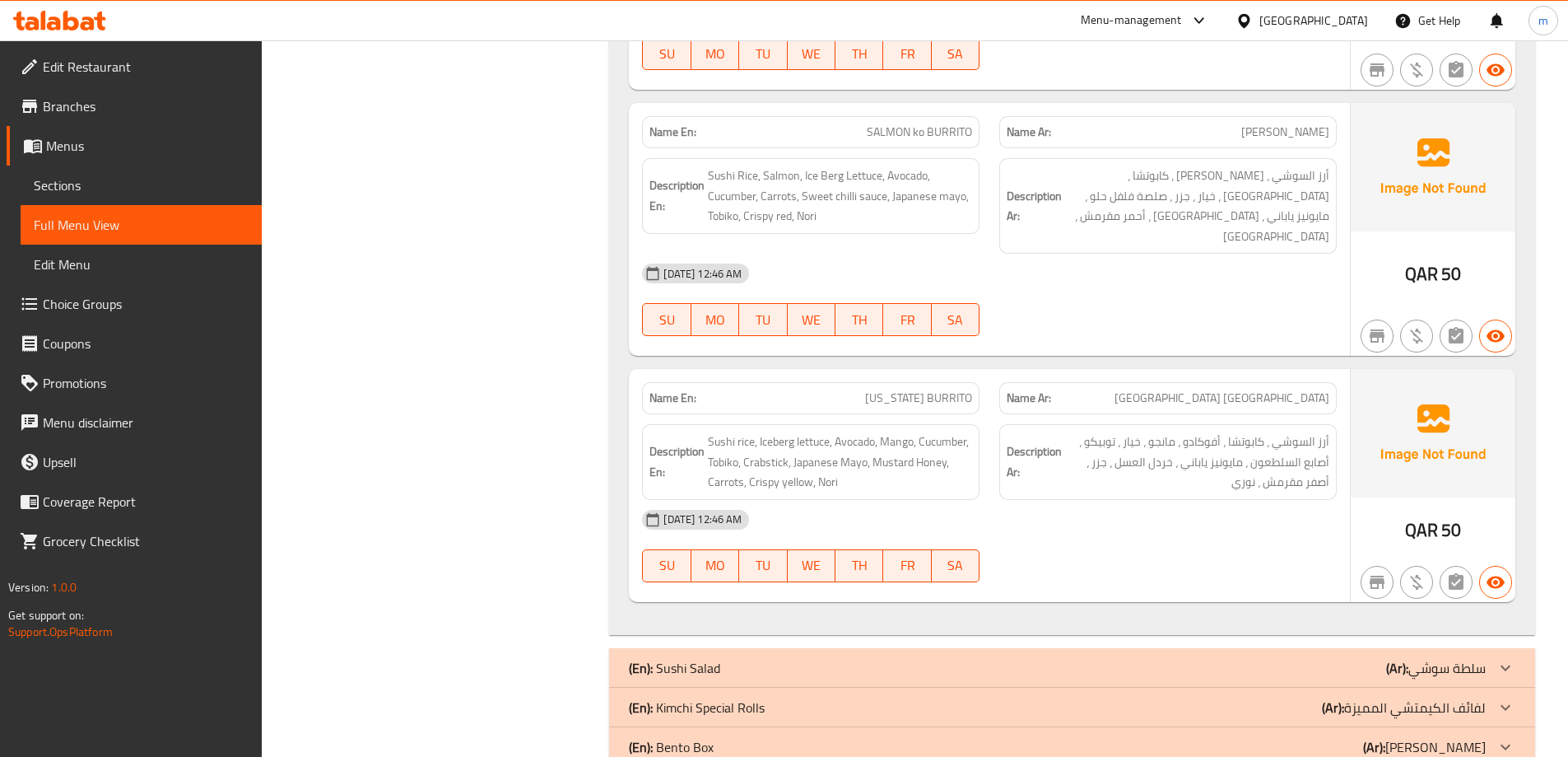
click at [822, 698] on div "(En): Kimchi Special Rolls (Ar): لفائف الكيمتشي المميزة" at bounding box center [1057, 707] width 856 height 20
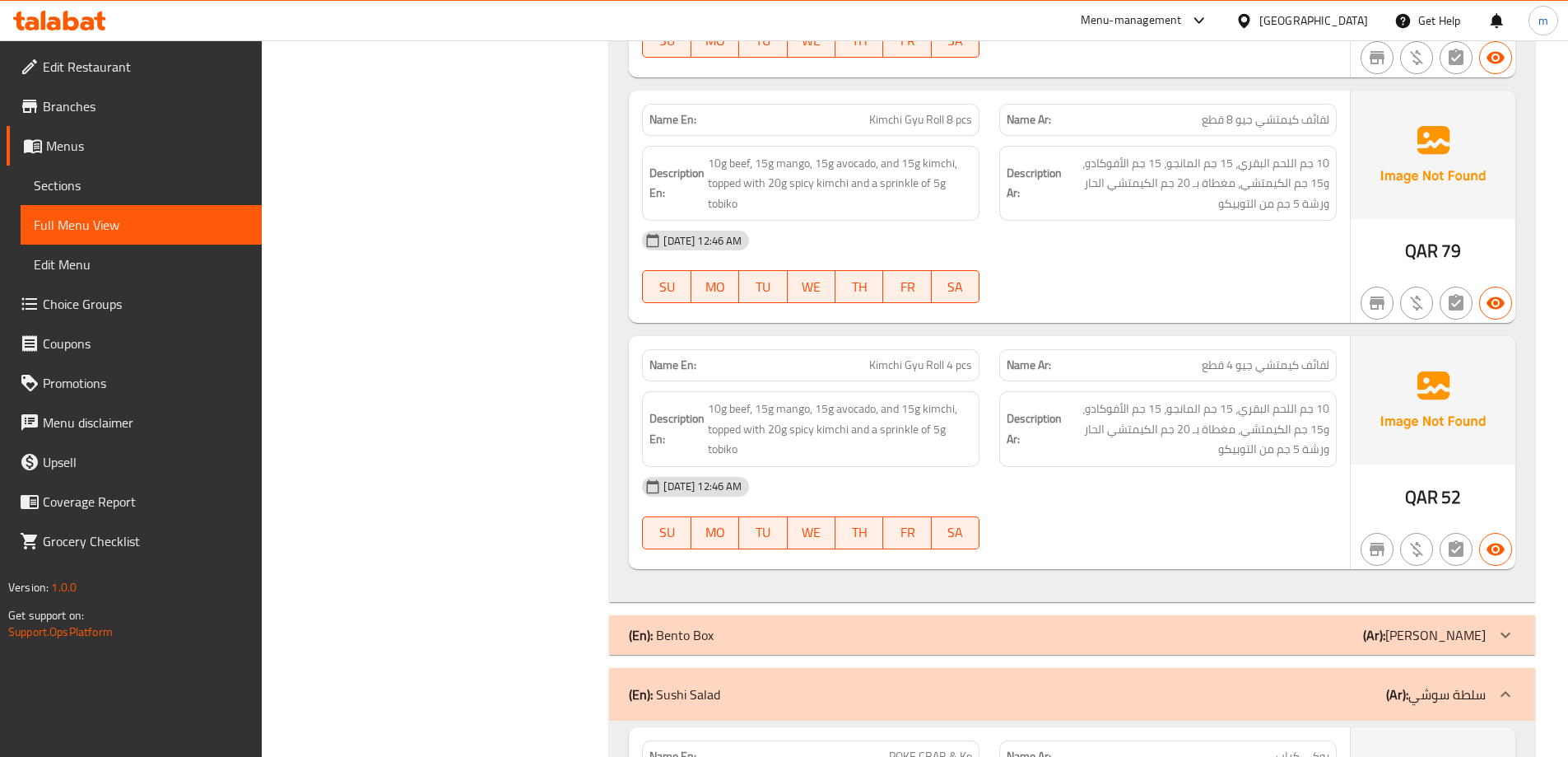
scroll to position [12208, 0]
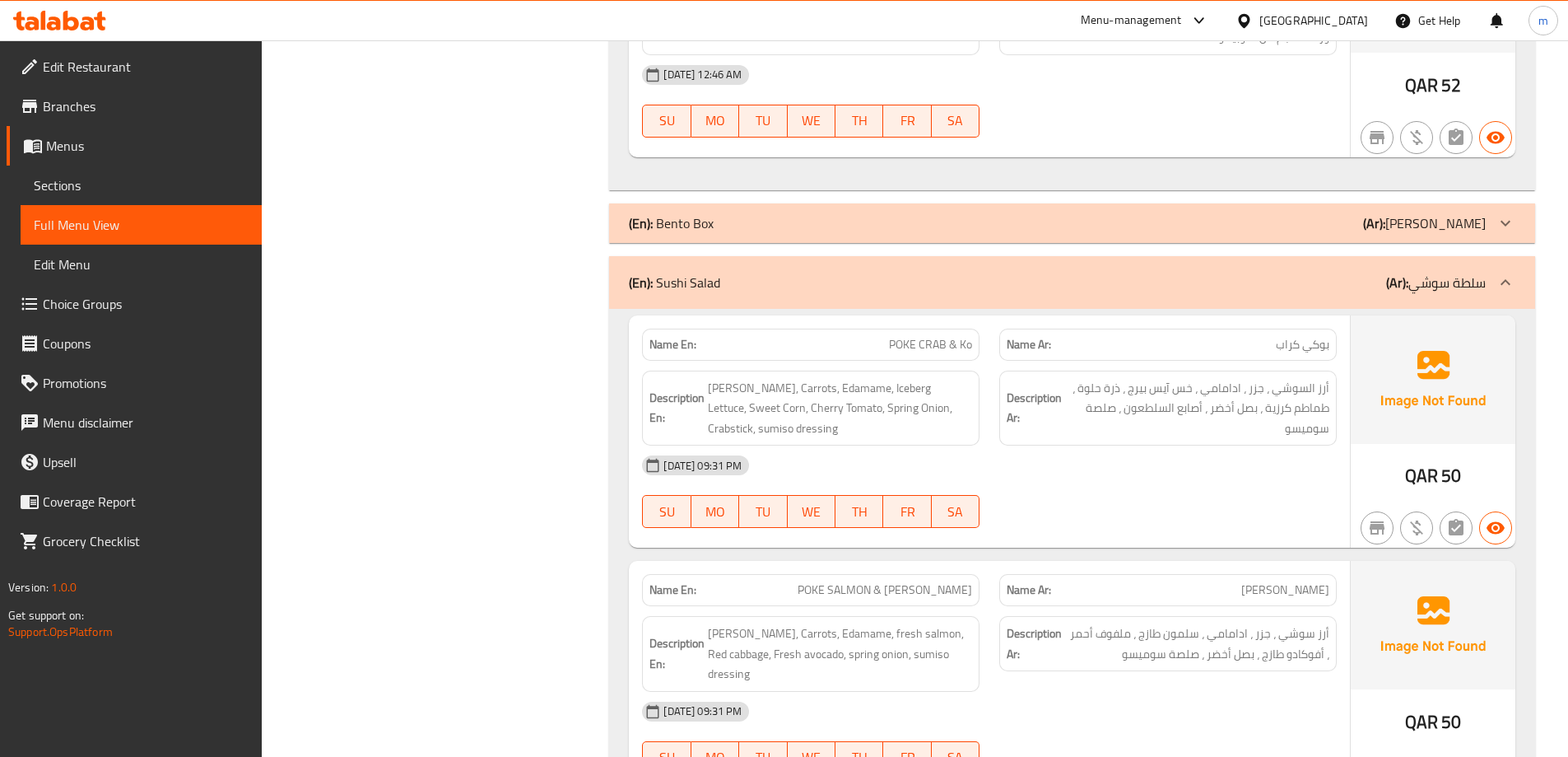
click at [833, 213] on div "(En): Bento Box (Ar): [PERSON_NAME]" at bounding box center [1057, 223] width 856 height 20
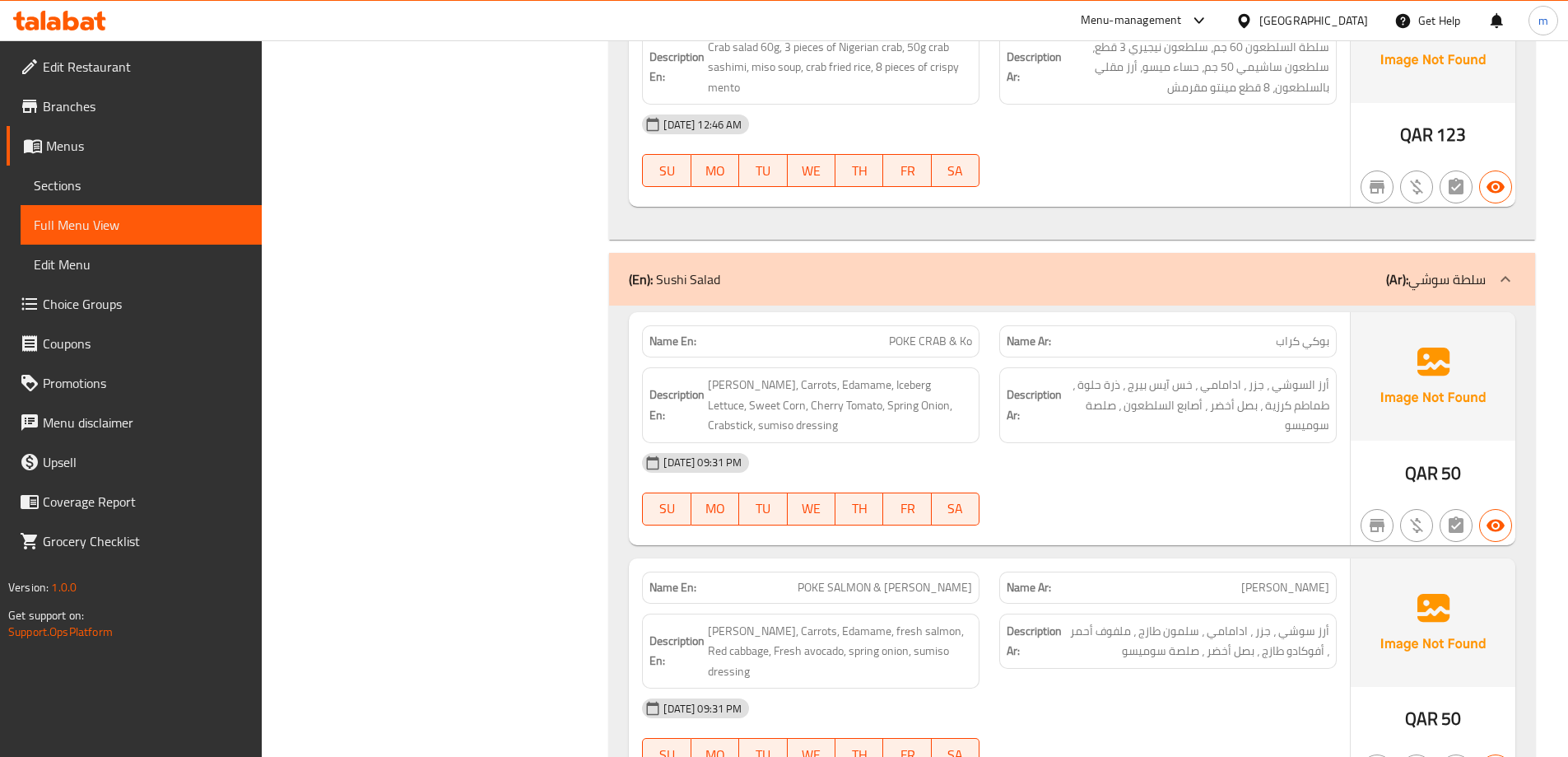
scroll to position [12506, 0]
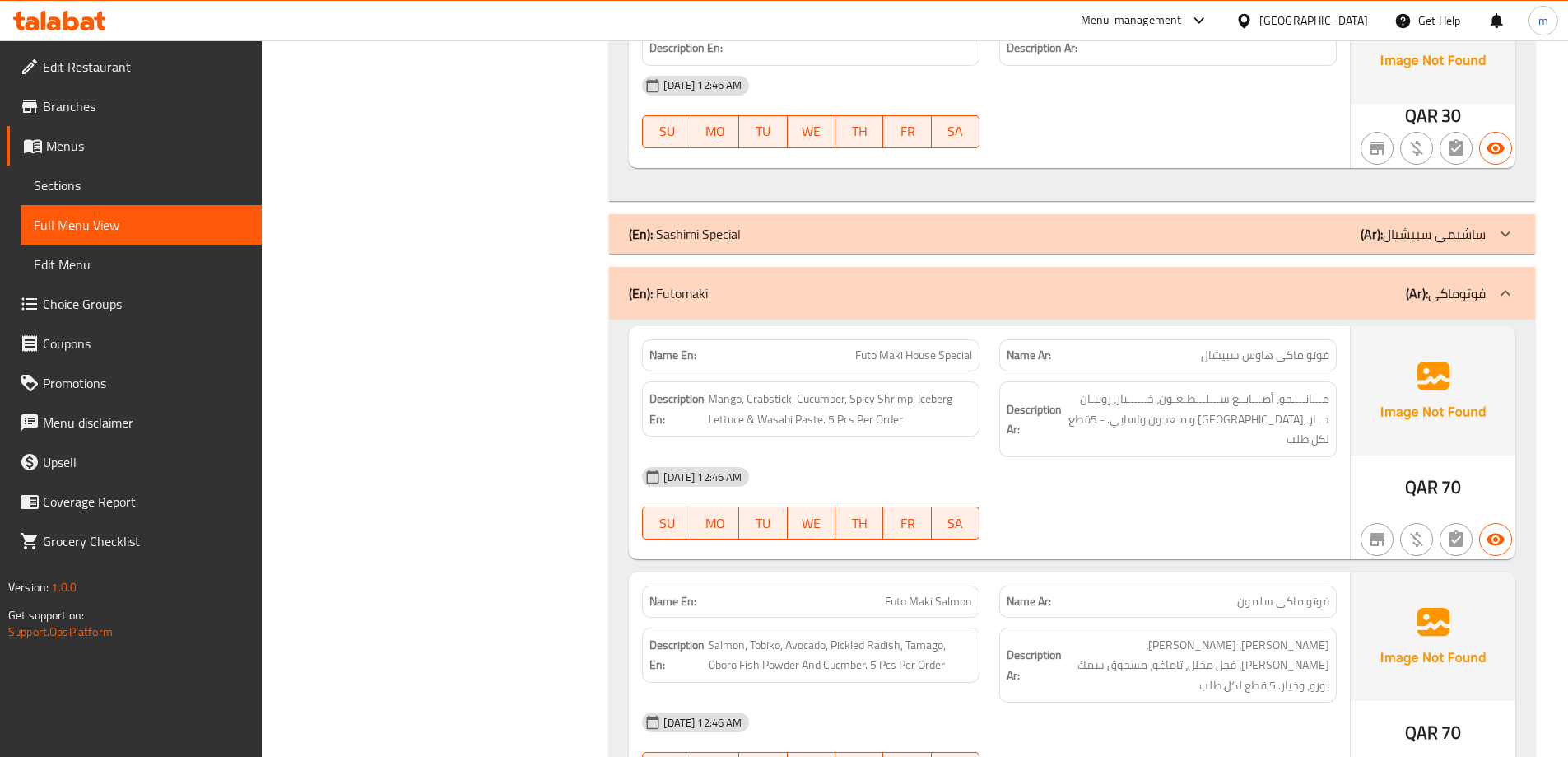
scroll to position [0, 0]
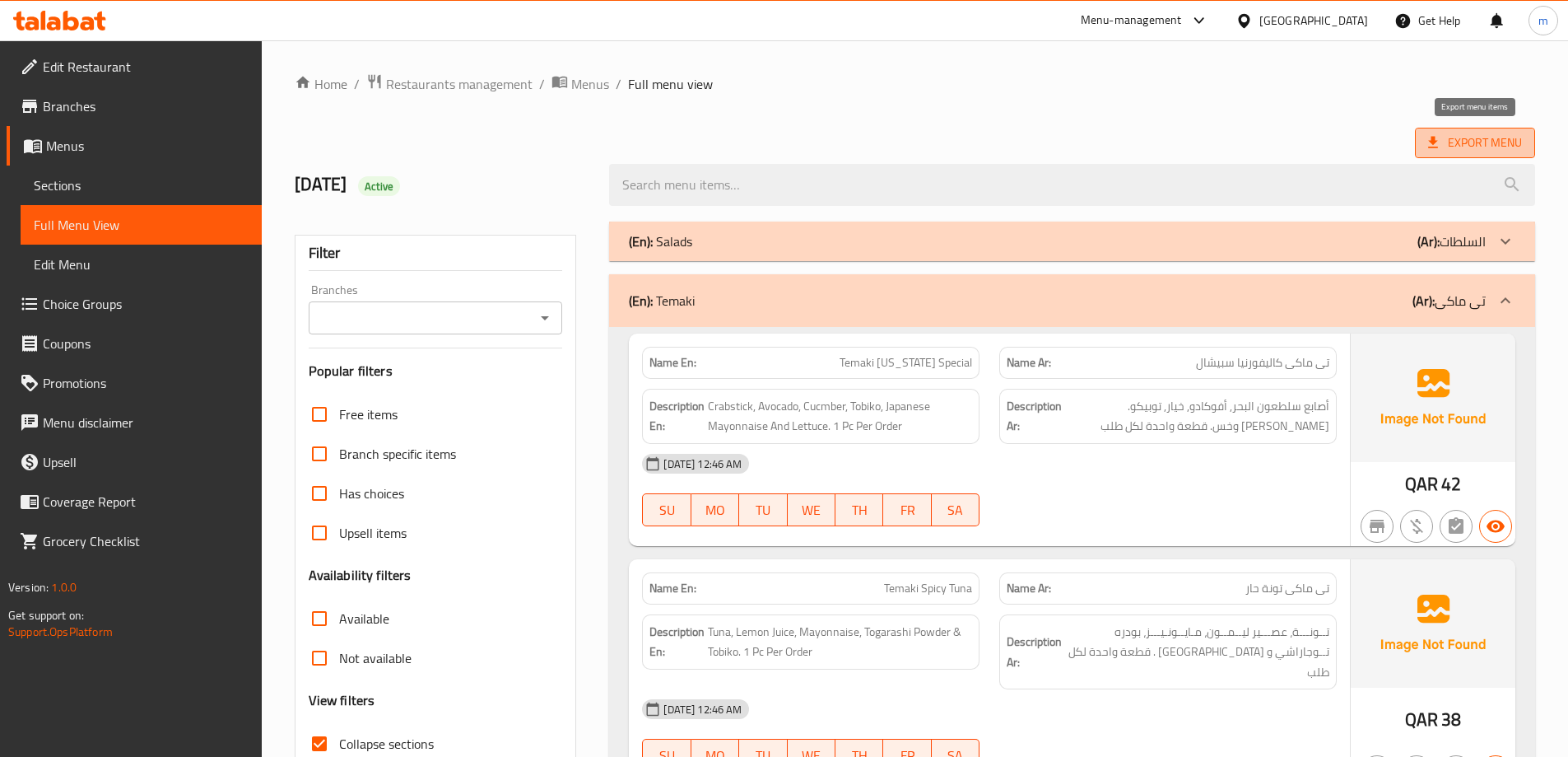
click at [1454, 149] on span "Export Menu" at bounding box center [1475, 142] width 94 height 20
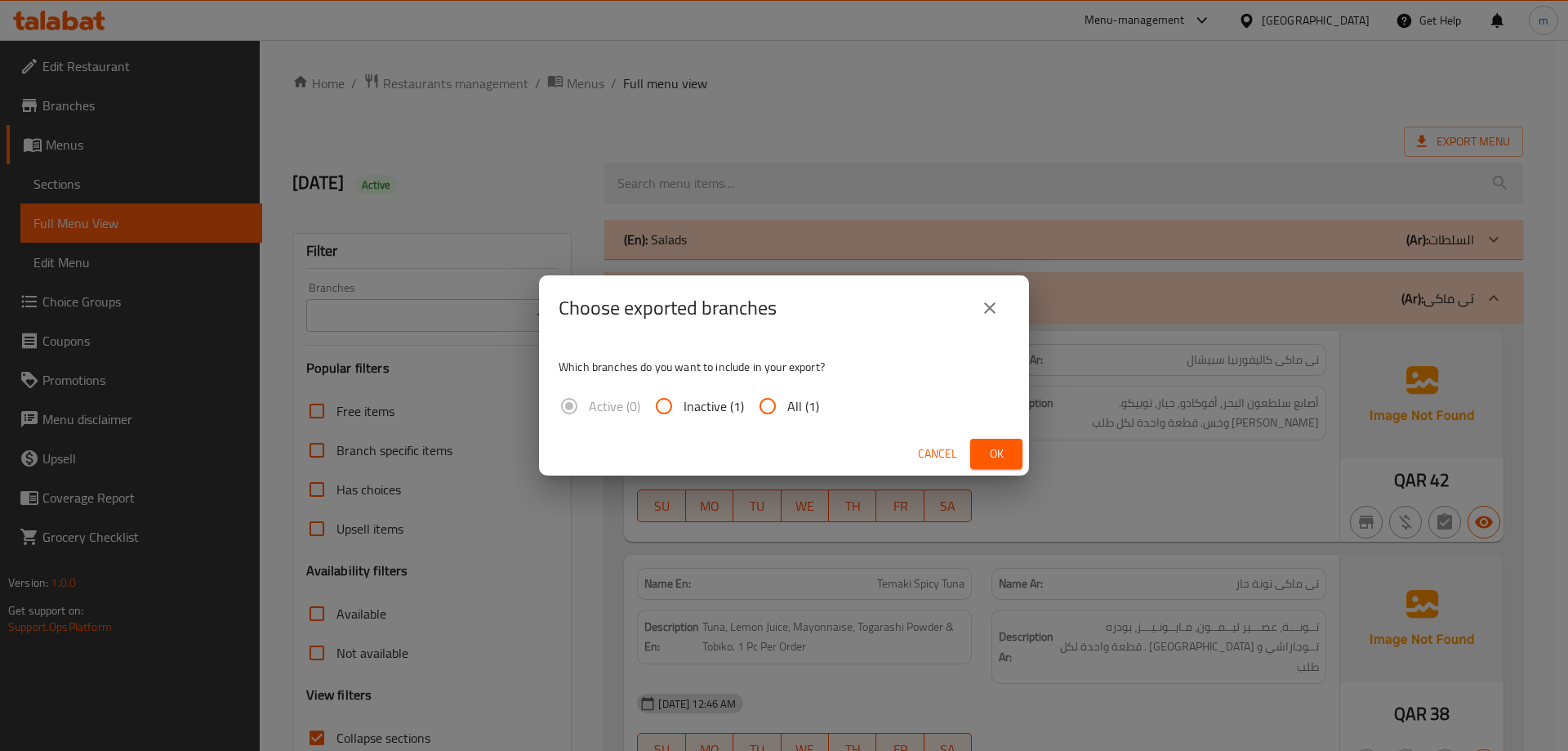
click at [796, 405] on span "All (1)" at bounding box center [802, 405] width 31 height 20
click at [787, 405] on input "All (1)" at bounding box center [767, 405] width 39 height 39
radio input "true"
click at [990, 449] on span "Ok" at bounding box center [995, 453] width 26 height 20
